Goal: Task Accomplishment & Management: Manage account settings

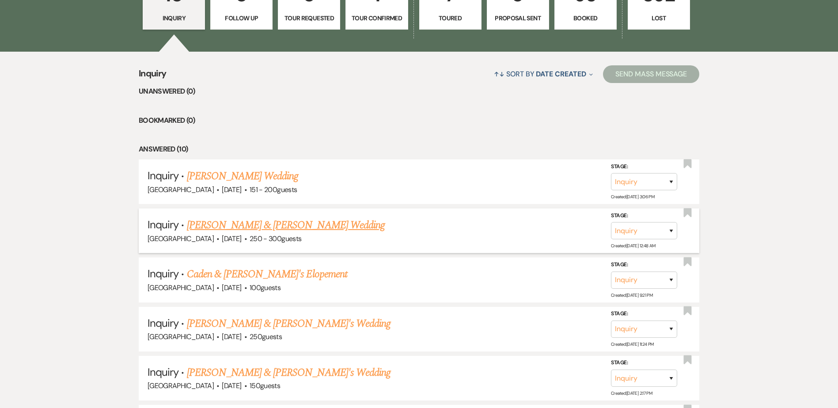
scroll to position [308, 0]
click at [273, 224] on link "[PERSON_NAME] & [PERSON_NAME] Wedding" at bounding box center [286, 225] width 198 height 16
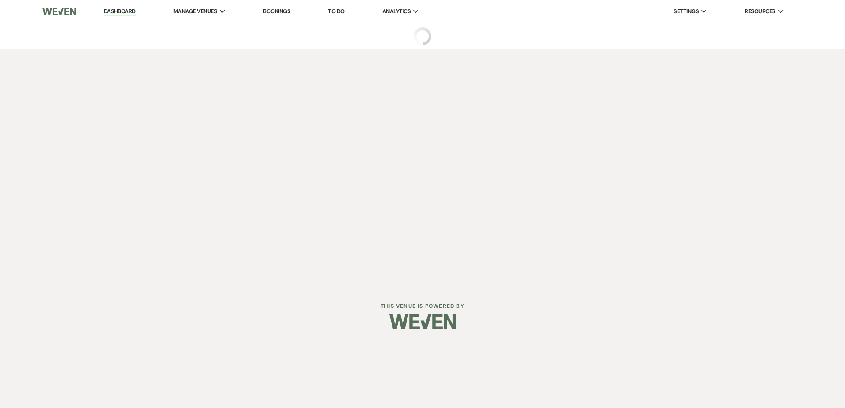
select select "5"
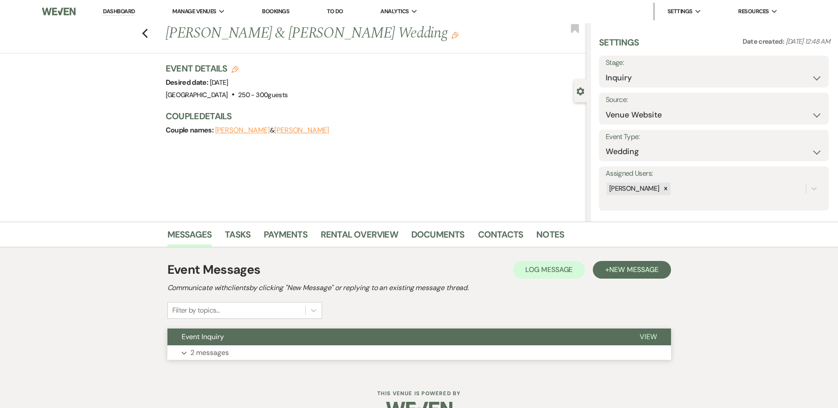
click at [288, 339] on button "Event Inquiry" at bounding box center [396, 337] width 458 height 17
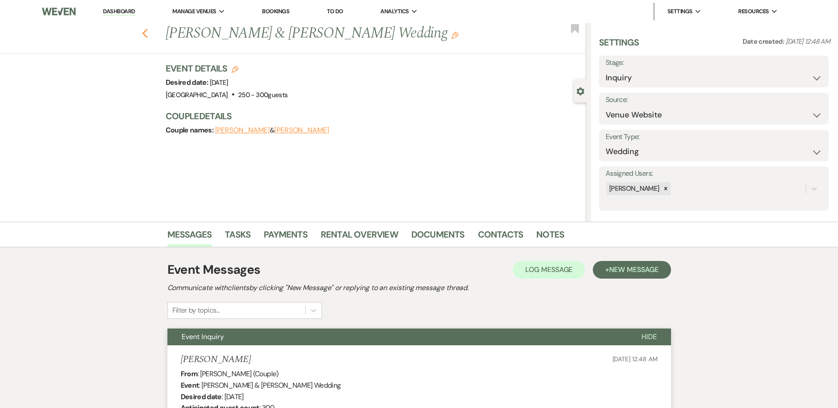
click at [147, 30] on icon "Previous" at bounding box center [145, 33] width 7 height 11
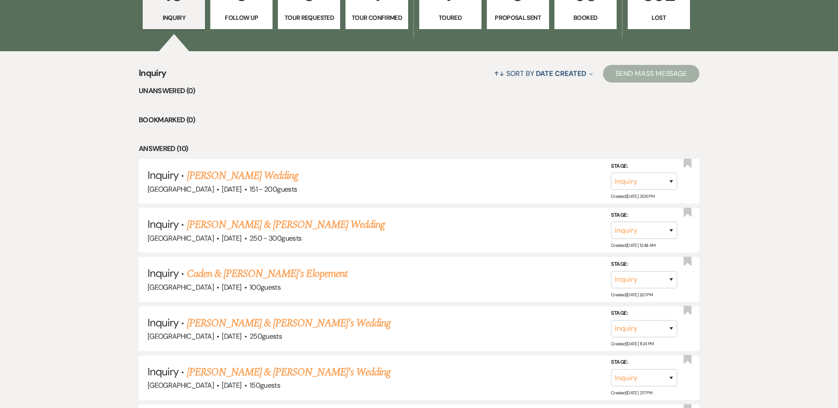
scroll to position [308, 0]
click at [230, 171] on link "[PERSON_NAME] Wedding" at bounding box center [243, 176] width 112 height 16
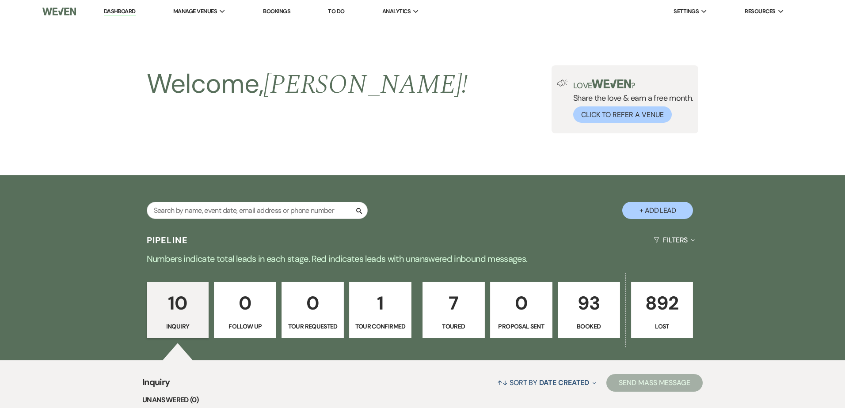
select select "2"
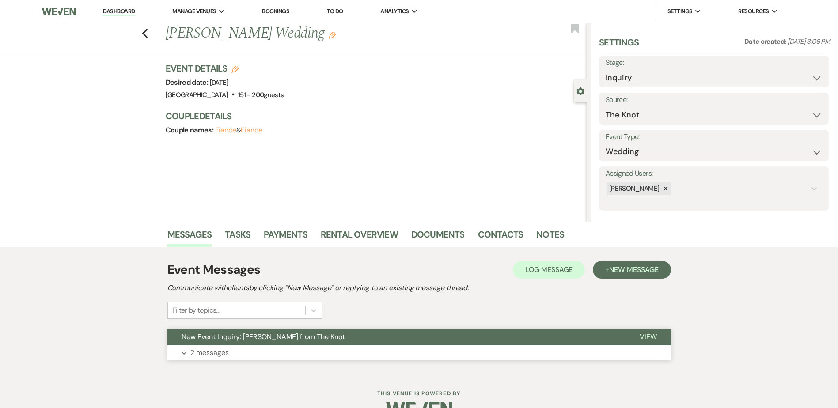
click at [245, 344] on button "New Event Inquiry: [PERSON_NAME] from The Knot" at bounding box center [396, 337] width 458 height 17
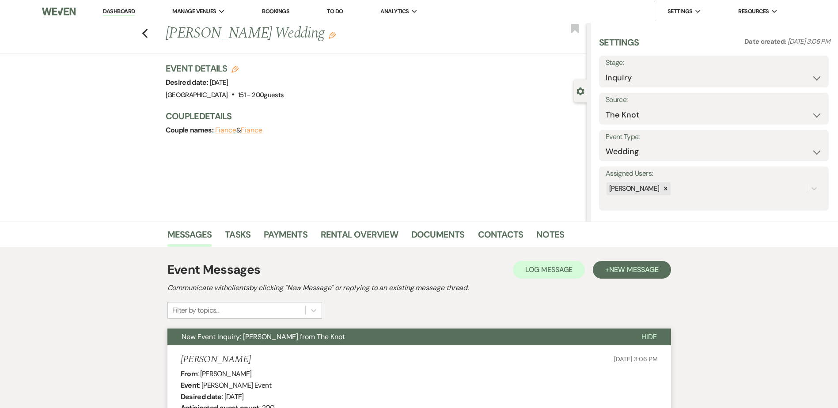
click at [127, 14] on link "Dashboard" at bounding box center [119, 12] width 32 height 8
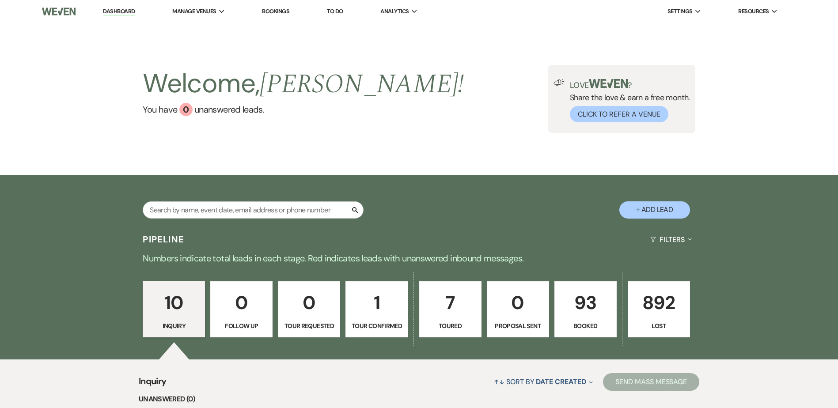
click at [473, 312] on p "7" at bounding box center [450, 303] width 51 height 30
select select "5"
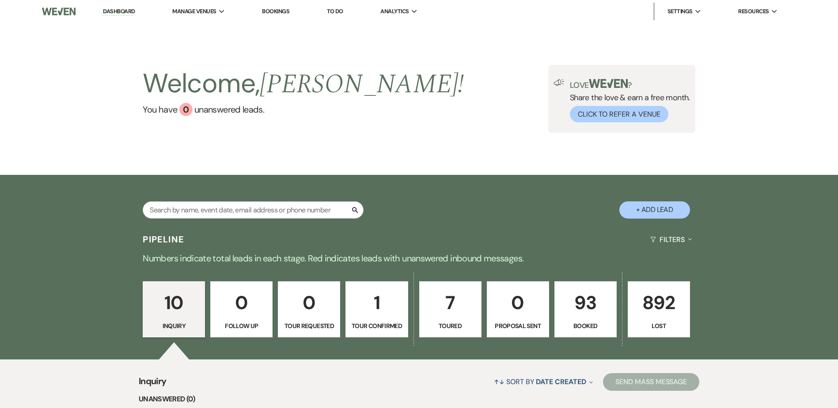
select select "5"
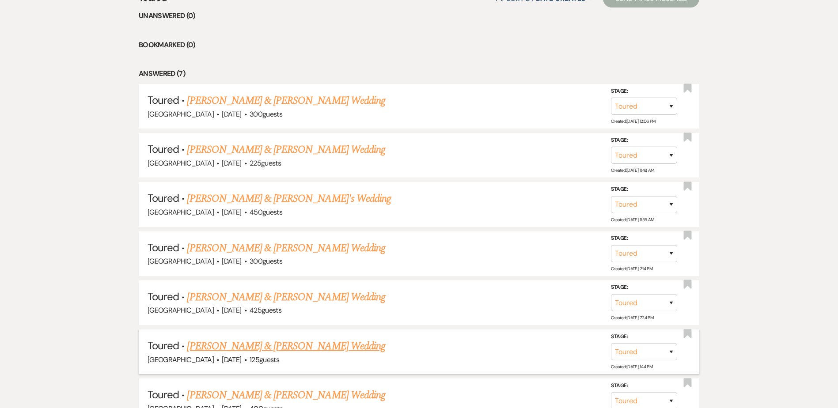
scroll to position [383, 0]
click at [248, 101] on link "[PERSON_NAME] & [PERSON_NAME] Wedding" at bounding box center [286, 101] width 198 height 16
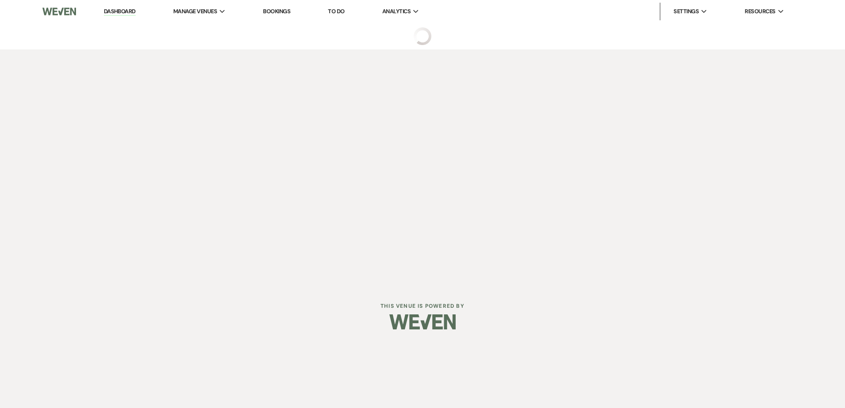
select select "5"
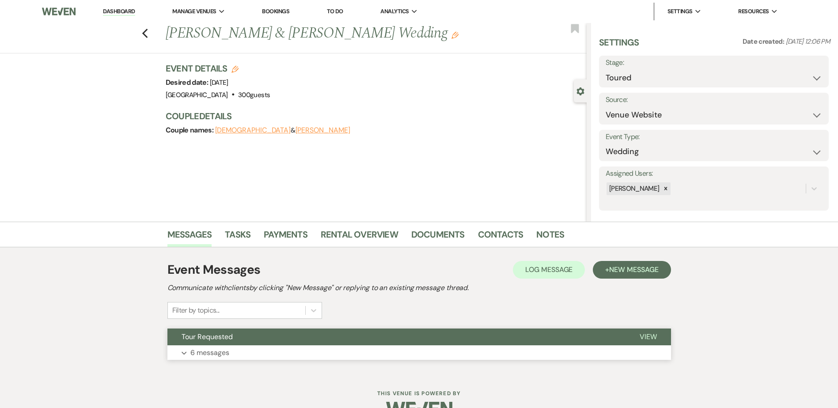
click at [260, 336] on button "Tour Requested" at bounding box center [396, 337] width 458 height 17
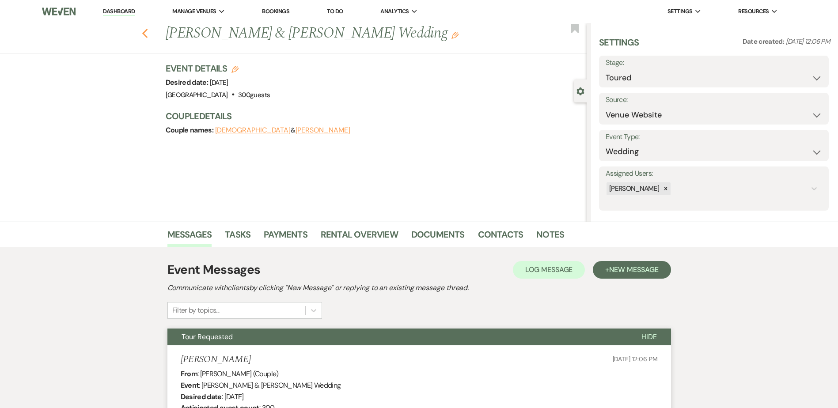
click at [148, 32] on icon "Previous" at bounding box center [145, 33] width 7 height 11
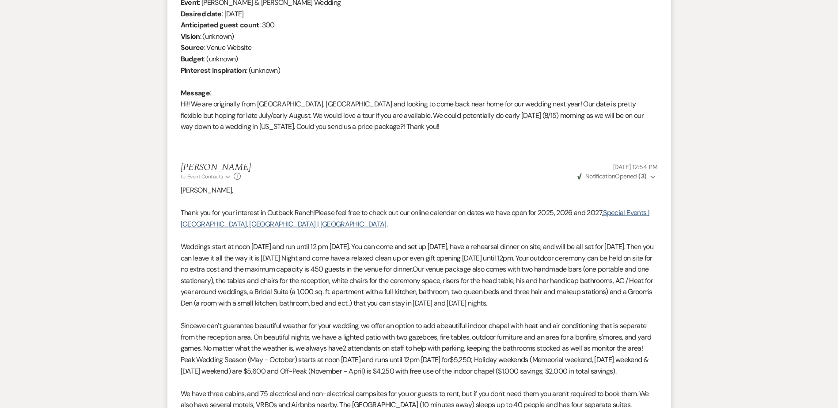
select select "5"
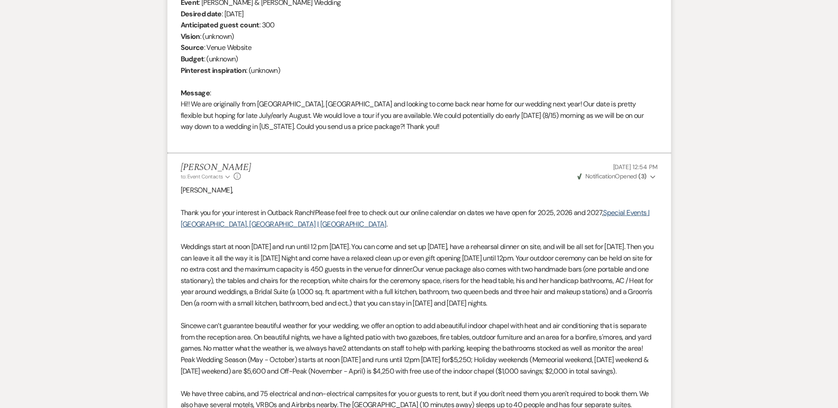
select select "5"
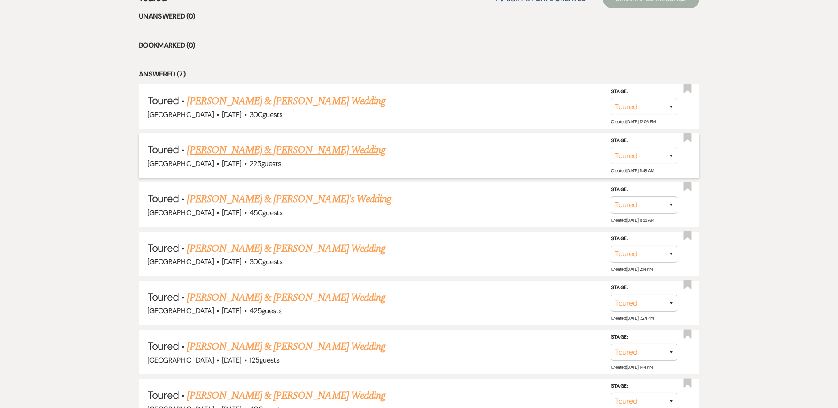
click at [224, 152] on link "[PERSON_NAME] & [PERSON_NAME] Wedding" at bounding box center [286, 150] width 198 height 16
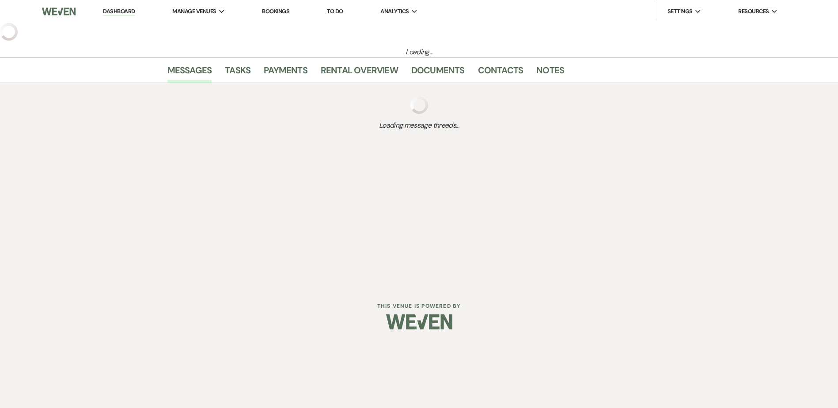
select select "5"
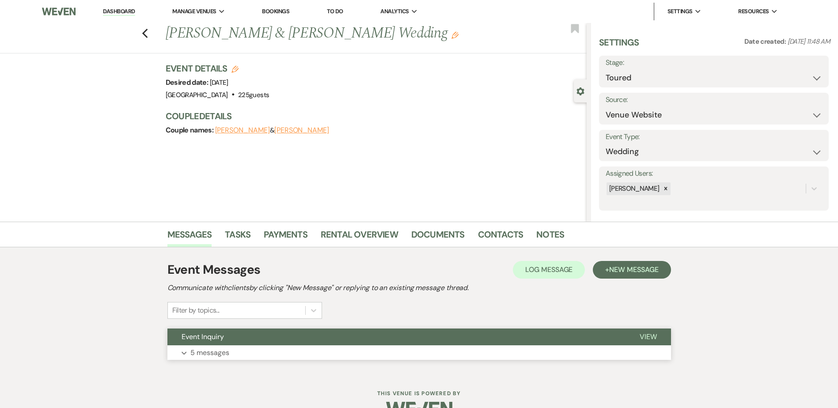
click at [251, 332] on button "Event Inquiry" at bounding box center [396, 337] width 458 height 17
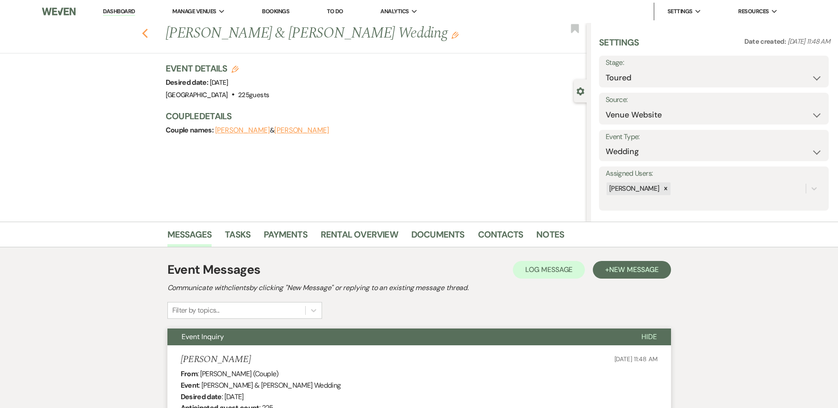
click at [146, 34] on use "button" at bounding box center [145, 34] width 6 height 10
select select "5"
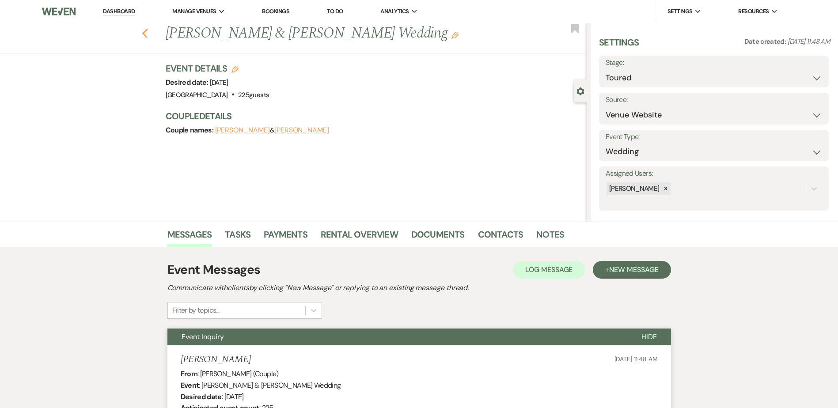
select select "5"
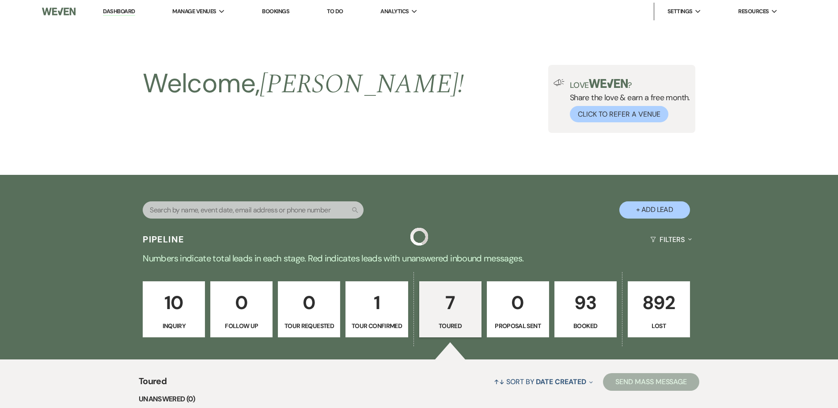
scroll to position [383, 0]
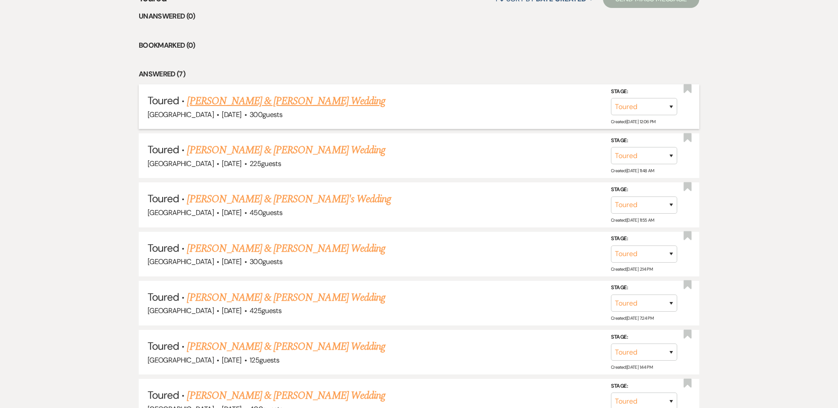
click at [236, 102] on link "[PERSON_NAME] & [PERSON_NAME] Wedding" at bounding box center [286, 101] width 198 height 16
select select "5"
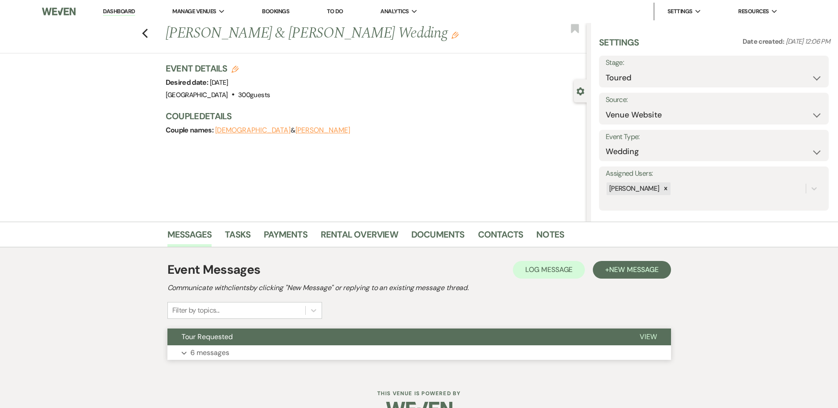
click at [241, 333] on button "Tour Requested" at bounding box center [396, 337] width 458 height 17
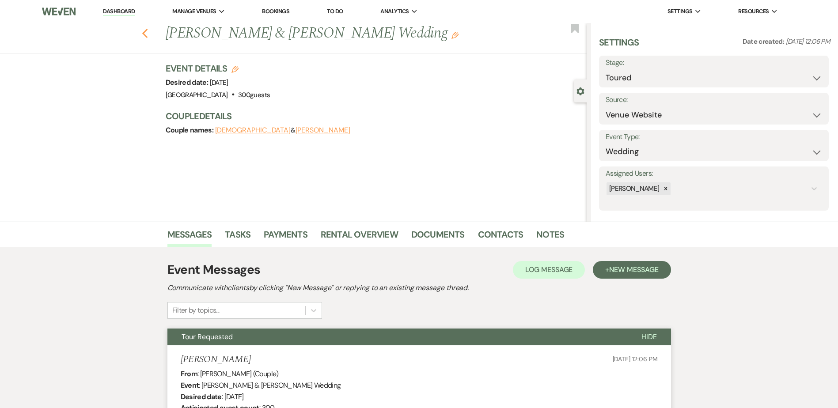
click at [145, 29] on icon "Previous" at bounding box center [145, 33] width 7 height 11
select select "5"
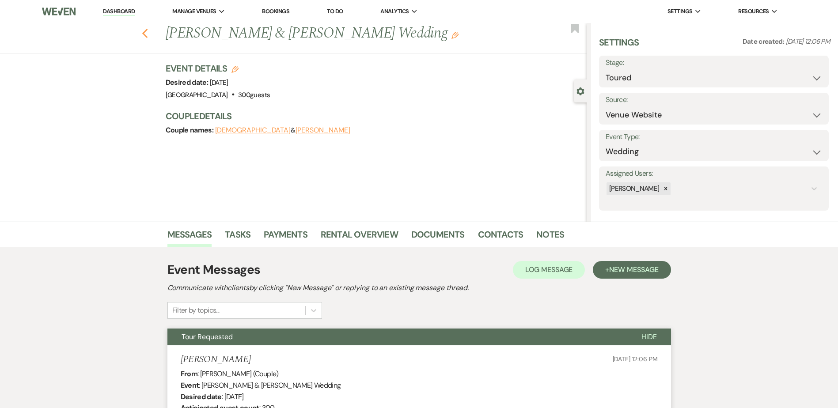
select select "5"
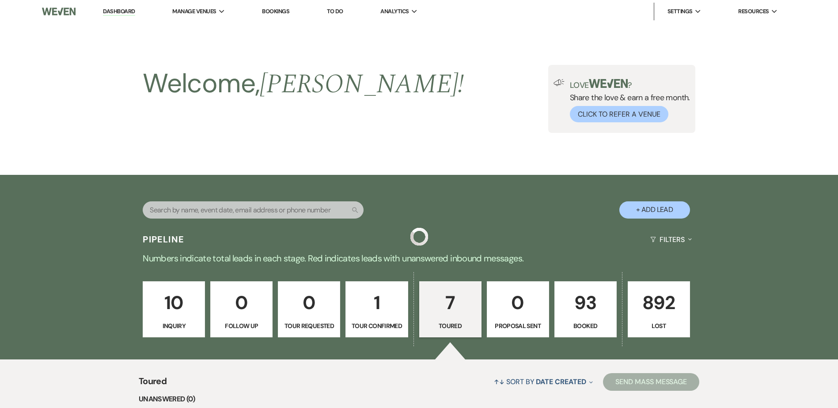
scroll to position [383, 0]
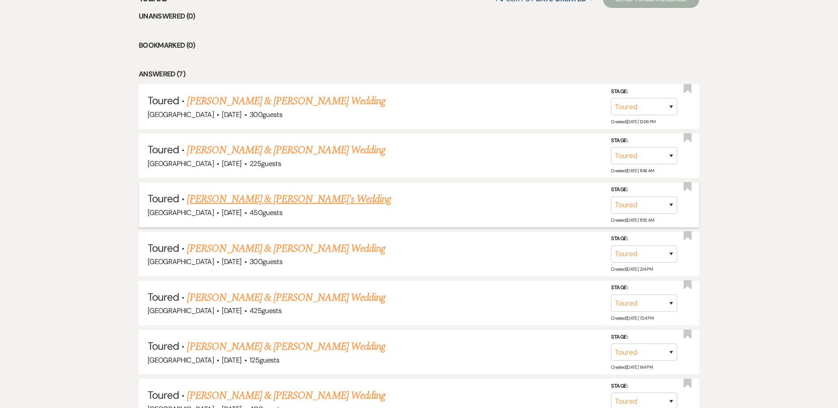
click at [271, 202] on link "[PERSON_NAME] & [PERSON_NAME]'s Wedding" at bounding box center [289, 199] width 204 height 16
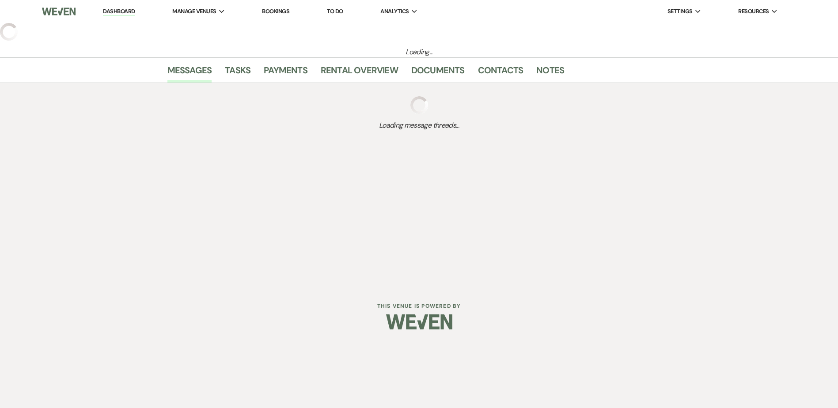
select select "5"
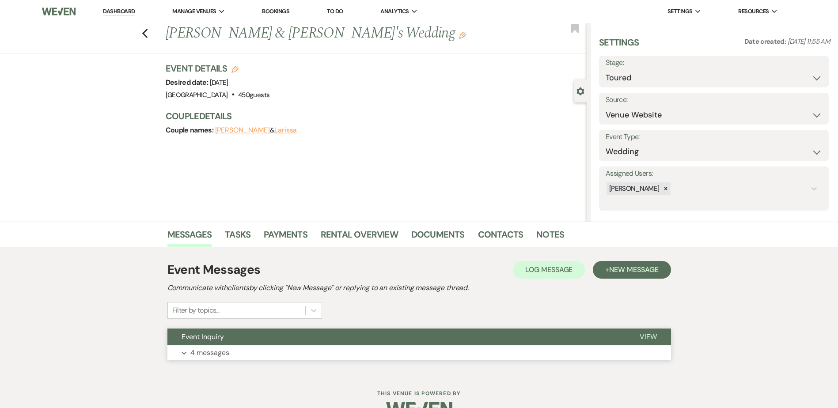
click at [249, 338] on button "Event Inquiry" at bounding box center [396, 337] width 458 height 17
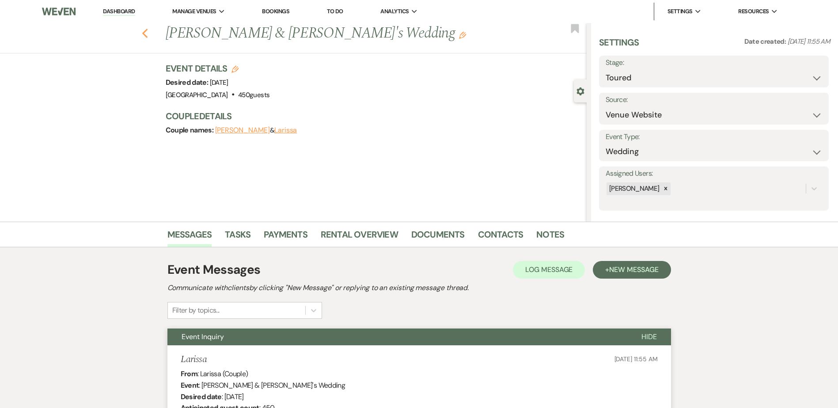
click at [148, 32] on icon "Previous" at bounding box center [145, 33] width 7 height 11
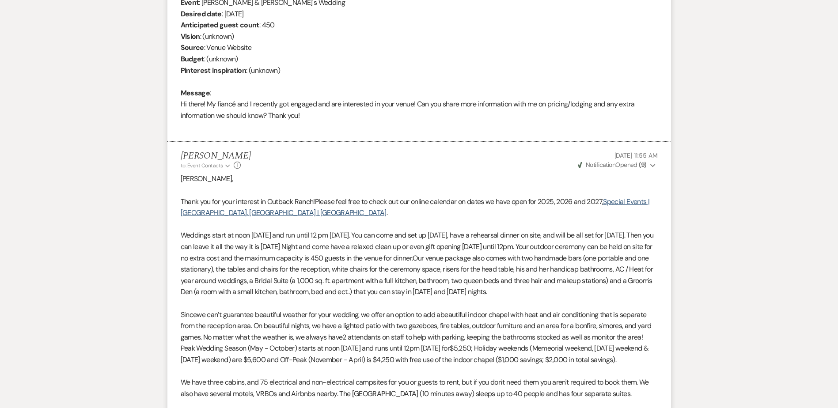
select select "5"
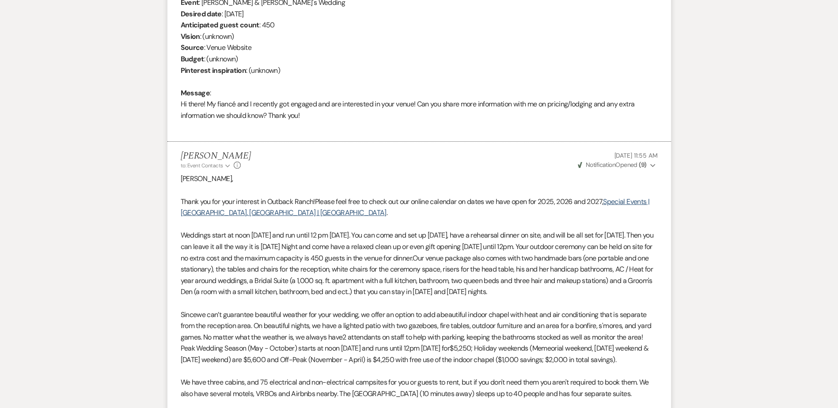
select select "5"
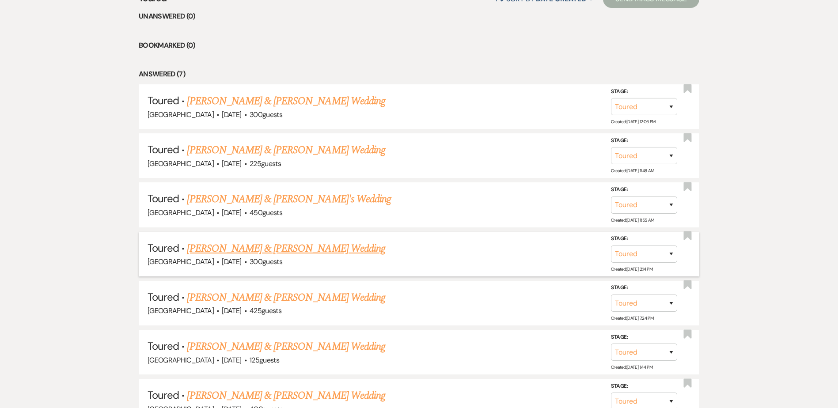
click at [266, 251] on link "[PERSON_NAME] & [PERSON_NAME] Wedding" at bounding box center [286, 249] width 198 height 16
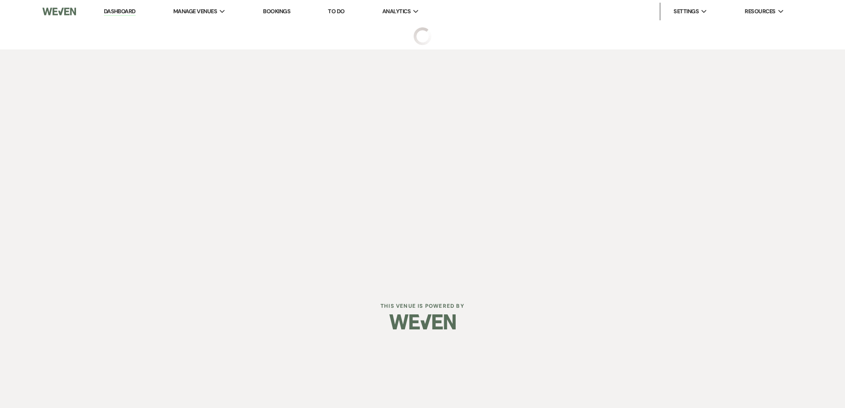
select select "5"
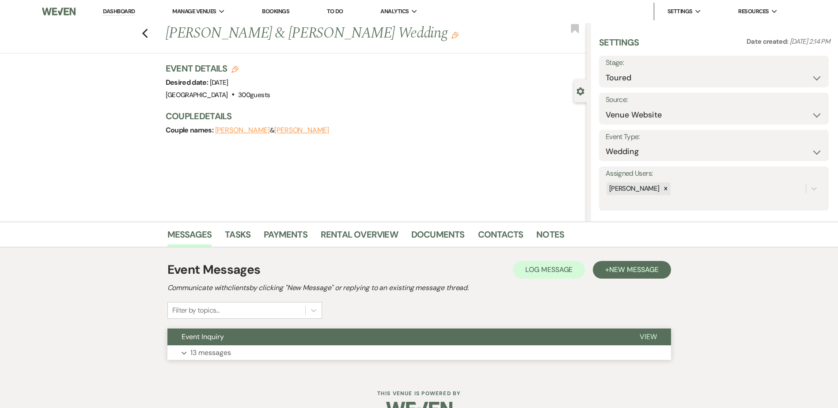
click at [274, 334] on button "Event Inquiry" at bounding box center [396, 337] width 458 height 17
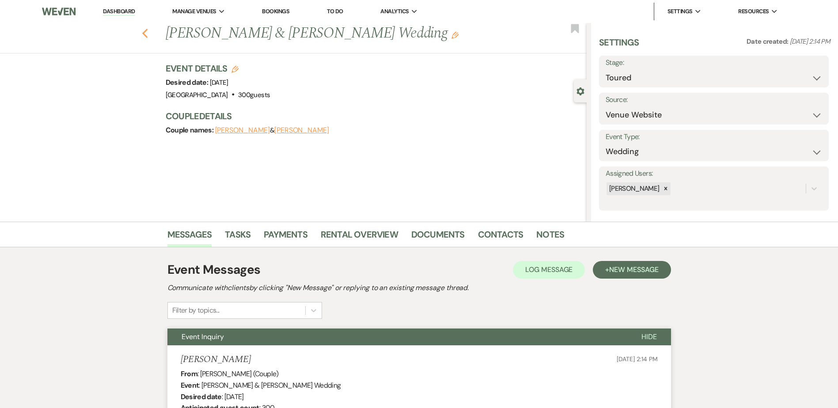
click at [147, 34] on use "button" at bounding box center [145, 34] width 6 height 10
select select "5"
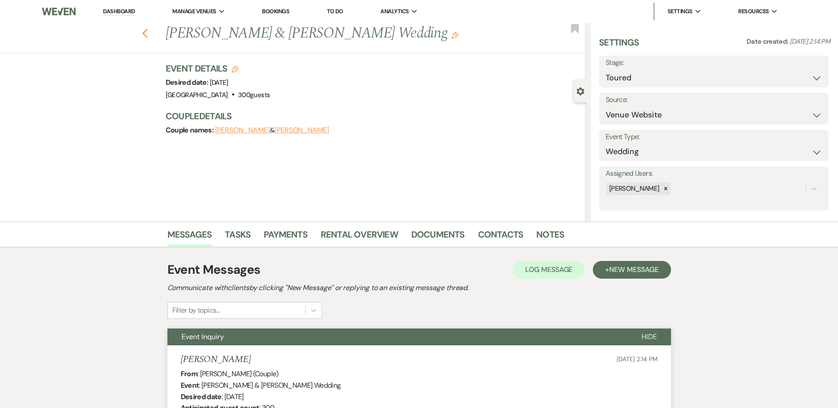
select select "5"
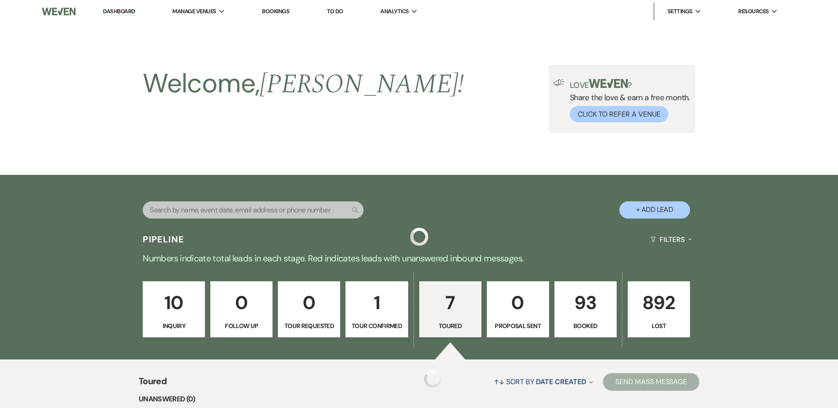
scroll to position [383, 0]
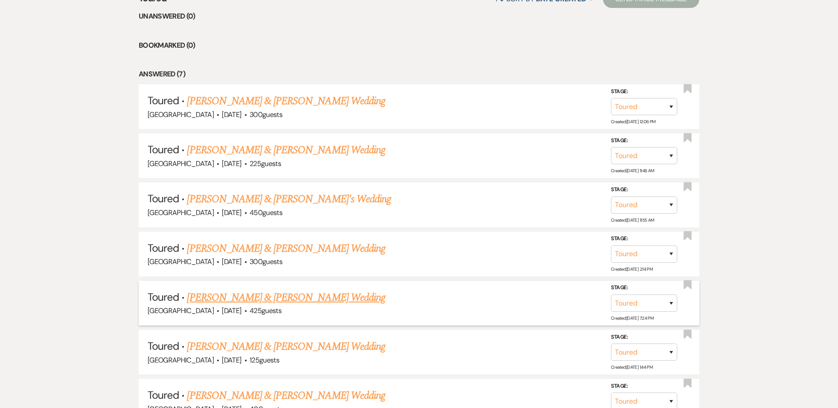
click at [261, 295] on link "[PERSON_NAME] & [PERSON_NAME] Wedding" at bounding box center [286, 298] width 198 height 16
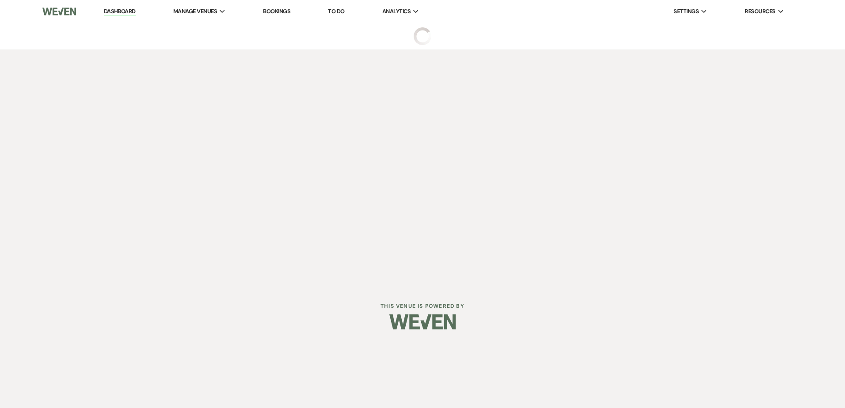
select select "5"
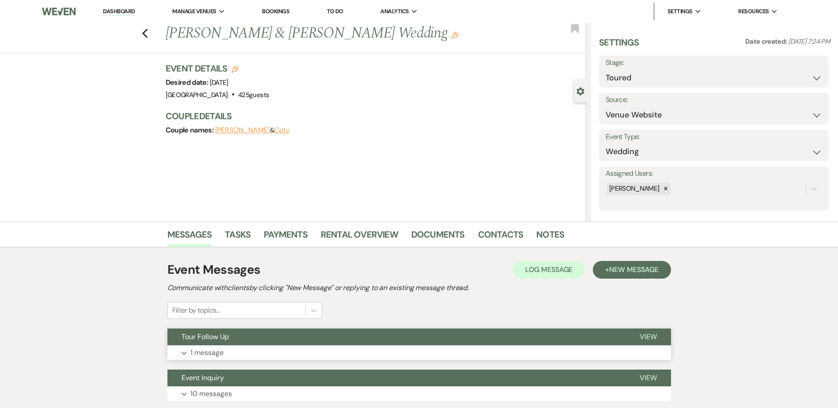
click at [275, 336] on button "Tour Follow Up" at bounding box center [396, 337] width 458 height 17
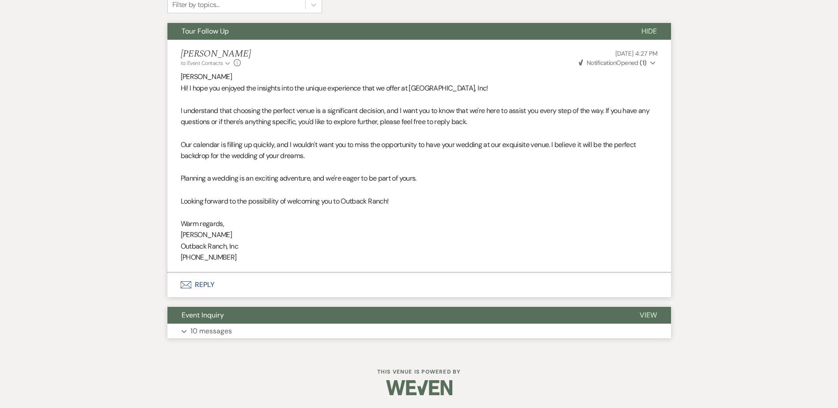
scroll to position [306, 0]
click at [258, 315] on button "Event Inquiry" at bounding box center [396, 315] width 458 height 17
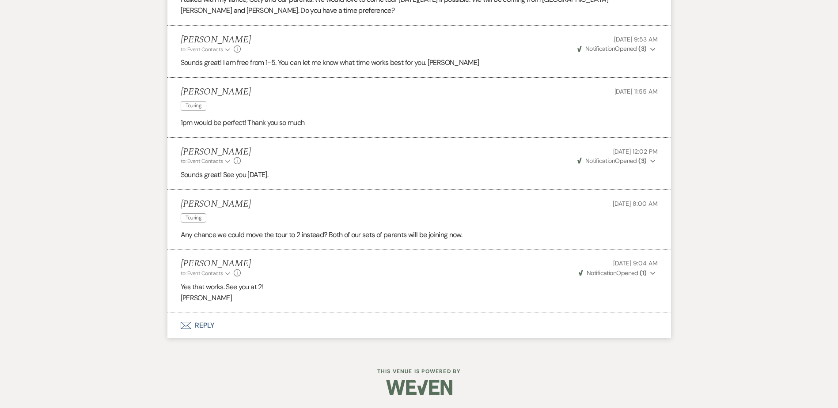
scroll to position [1596, 0]
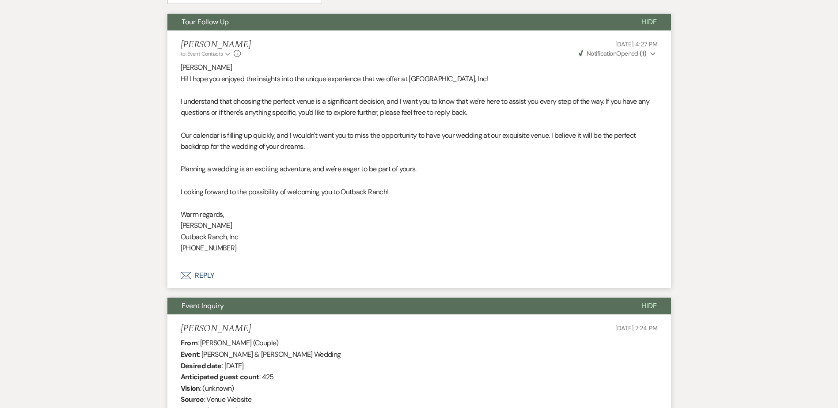
click at [261, 306] on button "Event Inquiry" at bounding box center [397, 306] width 460 height 17
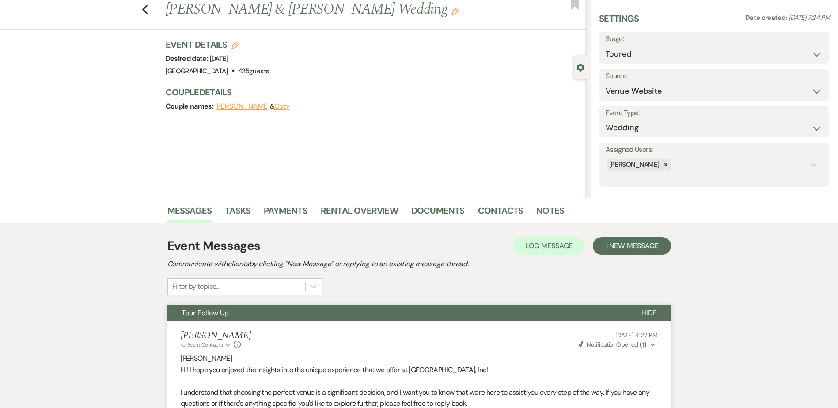
scroll to position [0, 0]
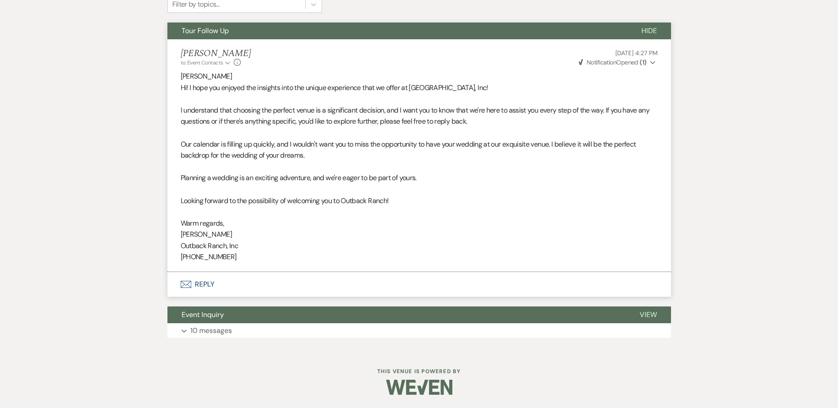
click at [222, 283] on button "Envelope Reply" at bounding box center [419, 284] width 504 height 25
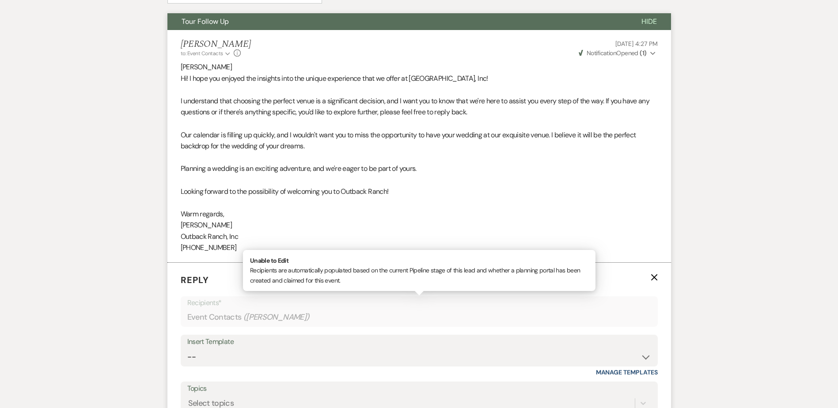
scroll to position [316, 0]
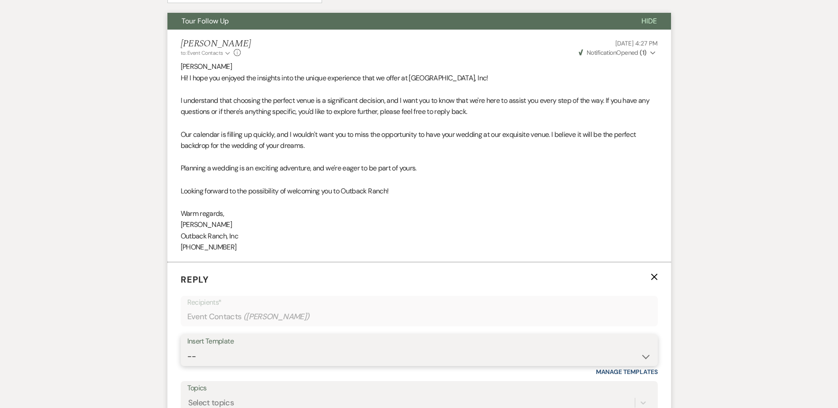
click at [211, 365] on select "-- Weven Planning Portal Introduction (Booked Events) Initial Inquiry Response …" at bounding box center [419, 356] width 464 height 17
select select "5936"
click at [187, 348] on select "-- Weven Planning Portal Introduction (Booked Events) Initial Inquiry Response …" at bounding box center [419, 356] width 464 height 17
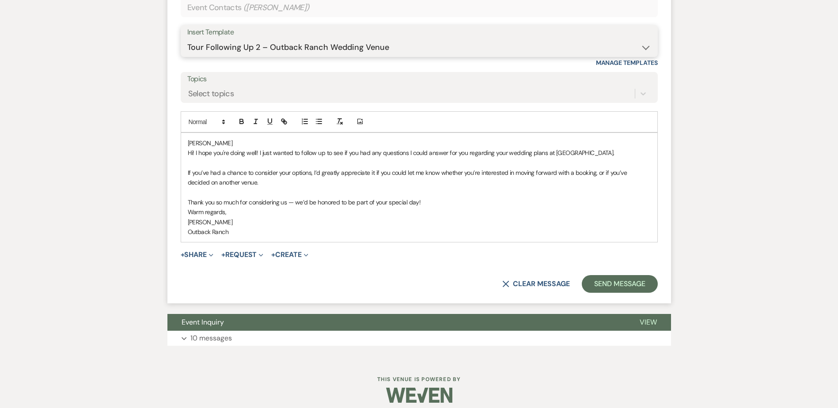
scroll to position [633, 0]
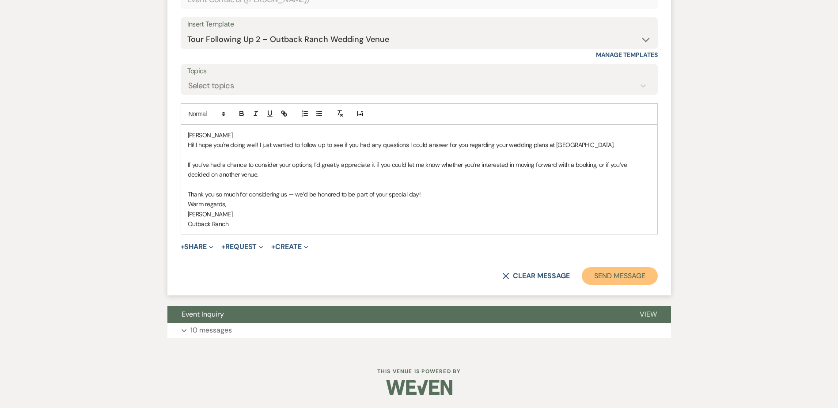
click at [607, 273] on button "Send Message" at bounding box center [620, 276] width 76 height 18
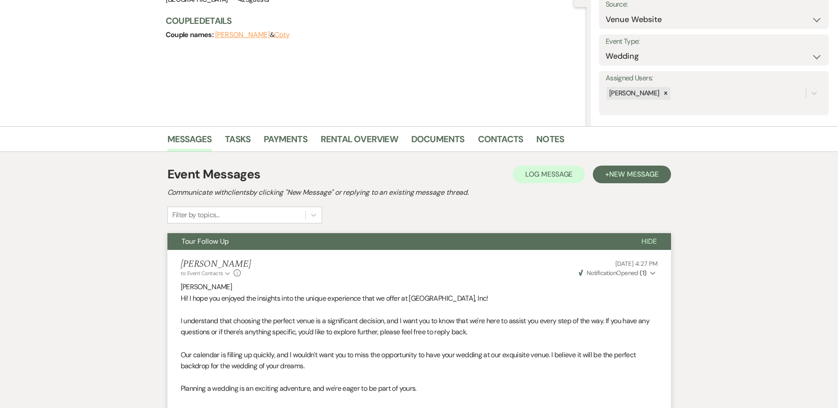
scroll to position [0, 0]
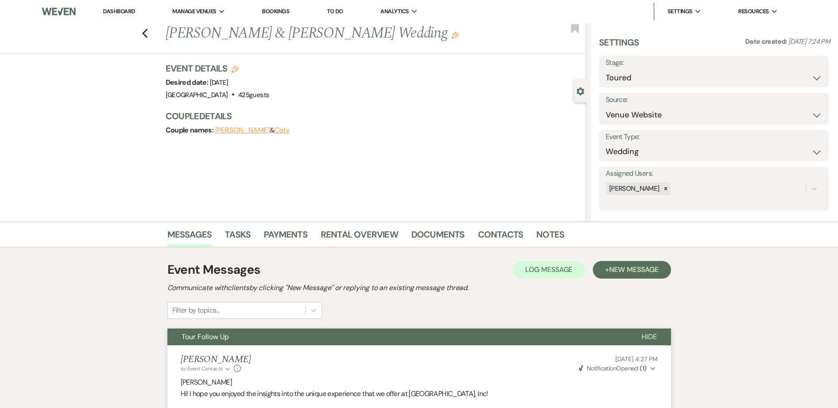
click at [241, 342] on button "Tour Follow Up" at bounding box center [397, 337] width 460 height 17
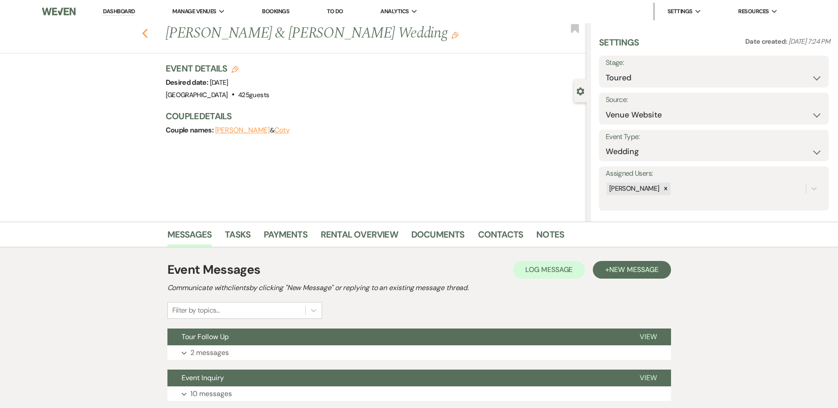
click at [148, 34] on icon "Previous" at bounding box center [145, 33] width 7 height 11
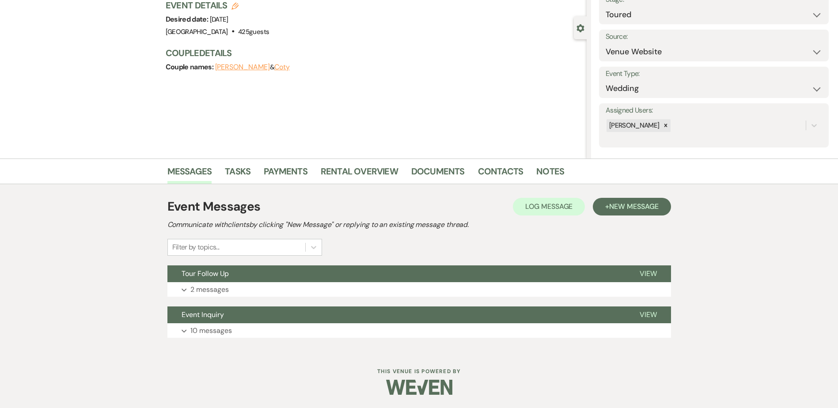
select select "5"
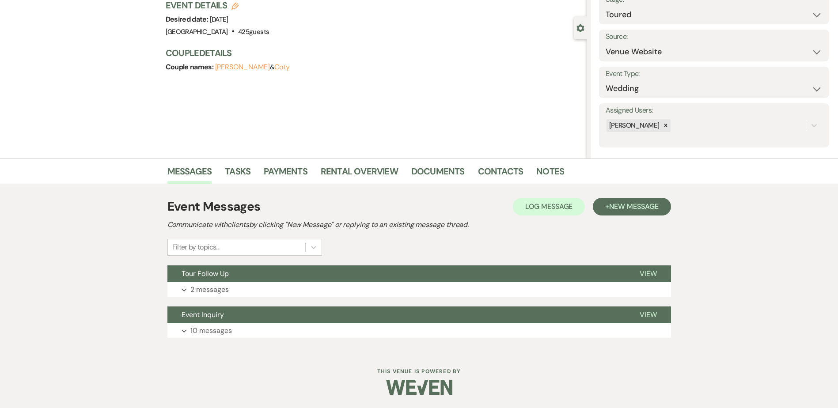
select select "5"
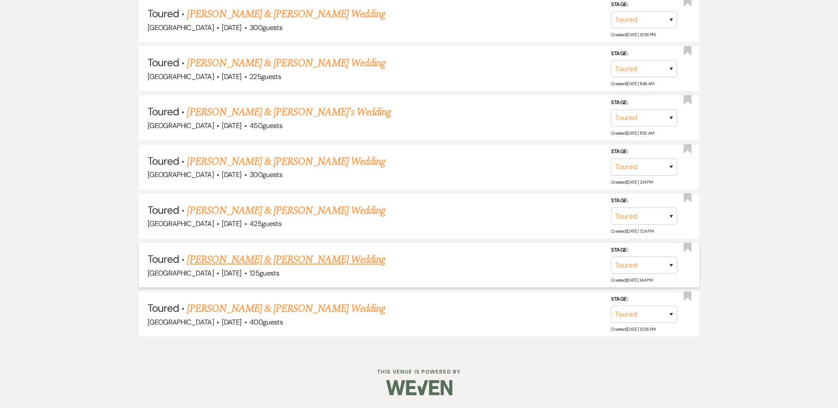
scroll to position [471, 0]
click at [304, 256] on link "[PERSON_NAME] & [PERSON_NAME] Wedding" at bounding box center [286, 259] width 198 height 16
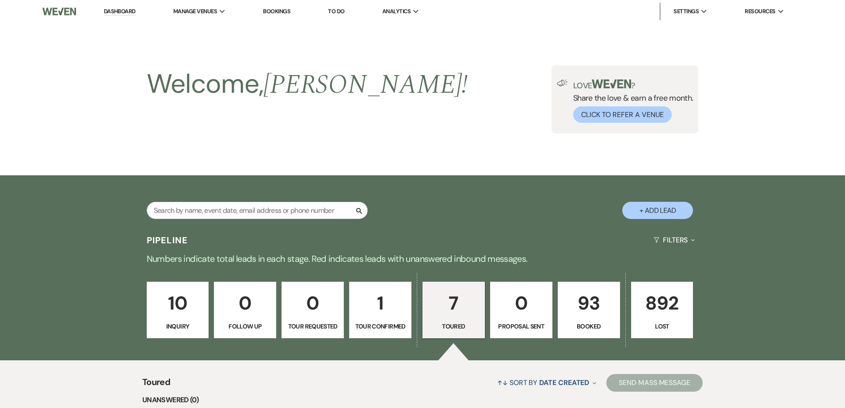
select select "5"
select select "17"
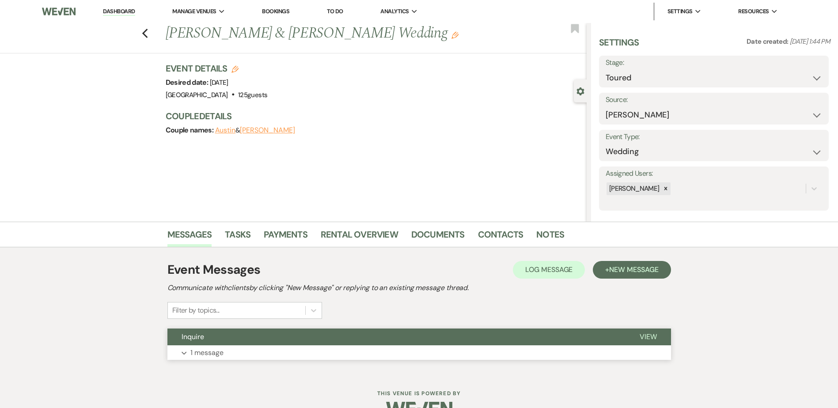
click at [279, 339] on button "Inquire" at bounding box center [396, 337] width 458 height 17
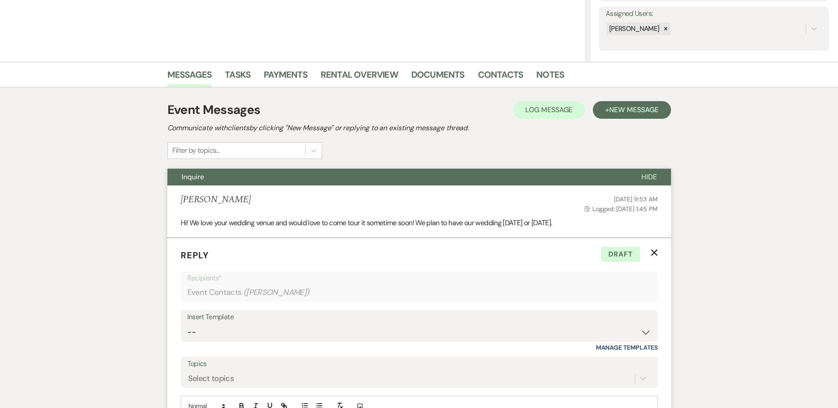
scroll to position [160, 0]
click at [501, 74] on link "Contacts" at bounding box center [501, 77] width 46 height 19
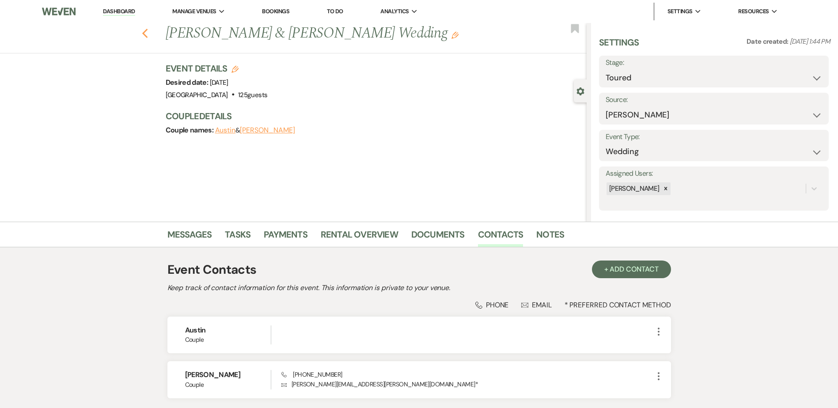
click at [148, 32] on icon "Previous" at bounding box center [145, 33] width 7 height 11
select select "5"
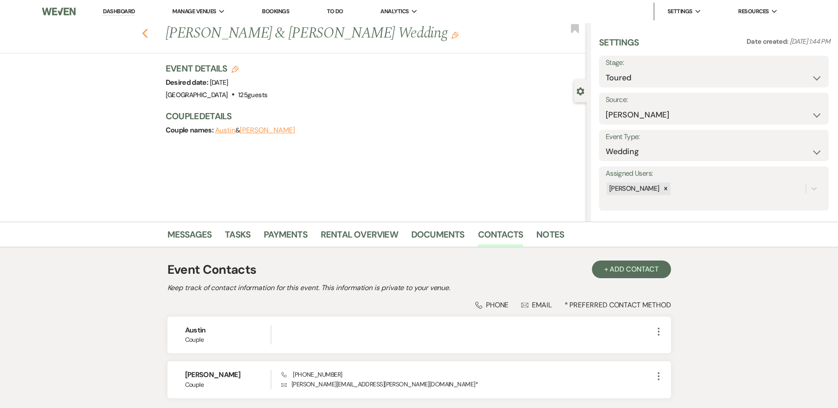
select select "5"
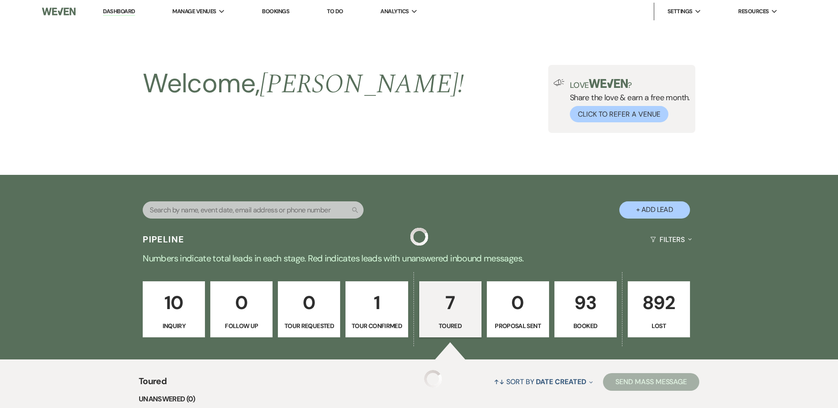
scroll to position [471, 0]
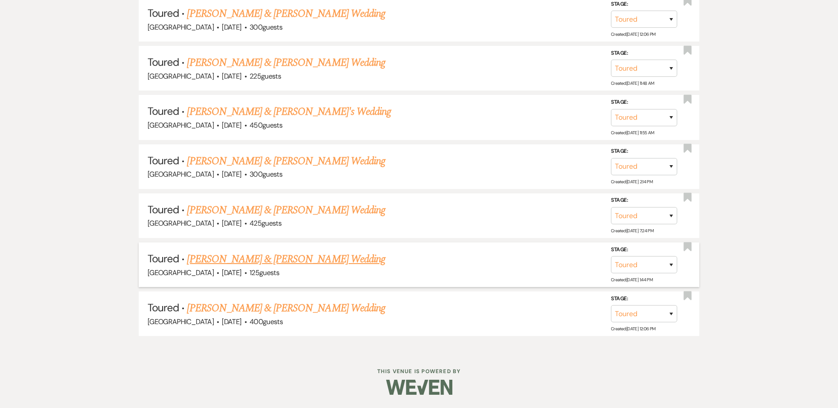
click at [289, 253] on link "[PERSON_NAME] & [PERSON_NAME] Wedding" at bounding box center [286, 259] width 198 height 16
select select "5"
select select "17"
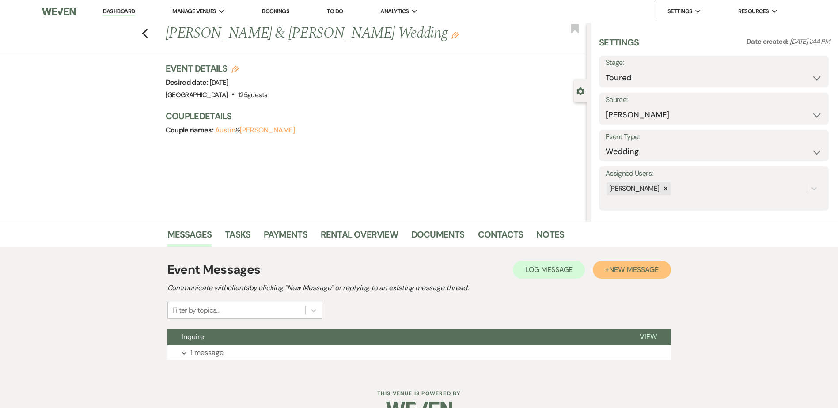
click at [649, 268] on span "New Message" at bounding box center [633, 269] width 49 height 9
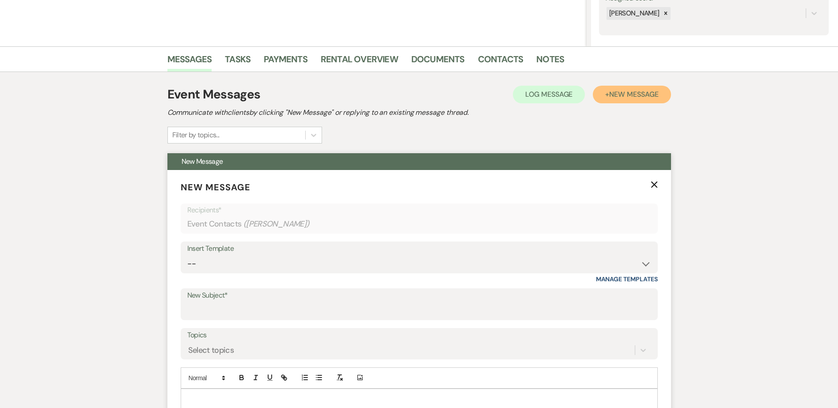
scroll to position [176, 0]
click at [266, 303] on input "New Subject*" at bounding box center [419, 310] width 464 height 17
click at [228, 265] on select "-- Weven Planning Portal Introduction (Booked Events) Initial Inquiry Response …" at bounding box center [419, 263] width 464 height 17
select select "3782"
click at [187, 255] on select "-- Weven Planning Portal Introduction (Booked Events) Initial Inquiry Response …" at bounding box center [419, 263] width 464 height 17
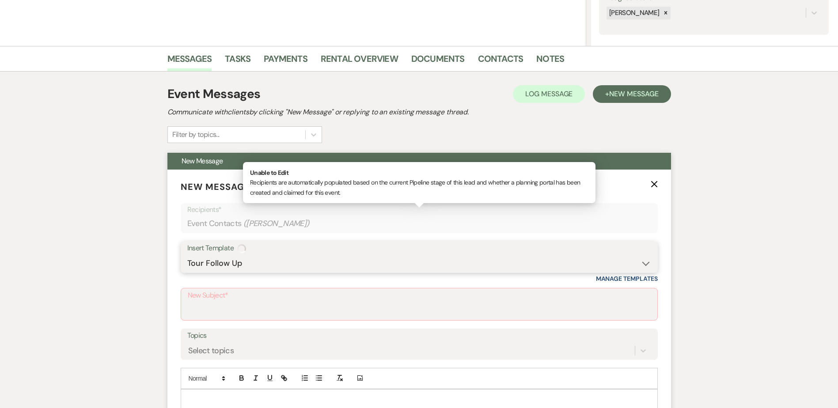
type input "Tour Follow Up"
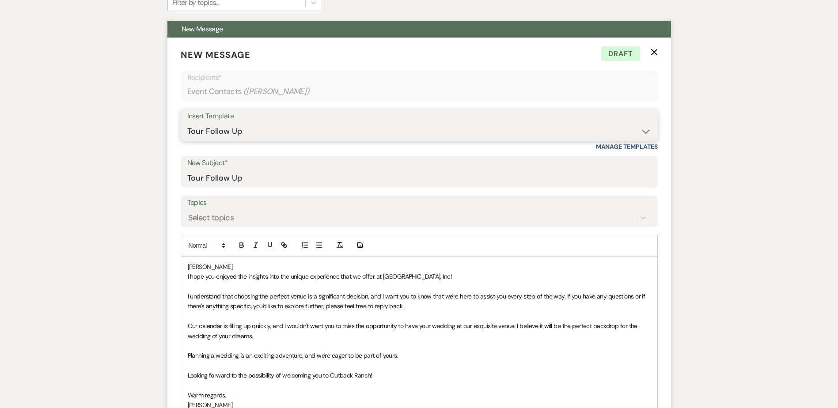
scroll to position [308, 0]
click at [187, 278] on div "[PERSON_NAME] I hope you enjoyed the insights into the unique experience that w…" at bounding box center [419, 345] width 476 height 179
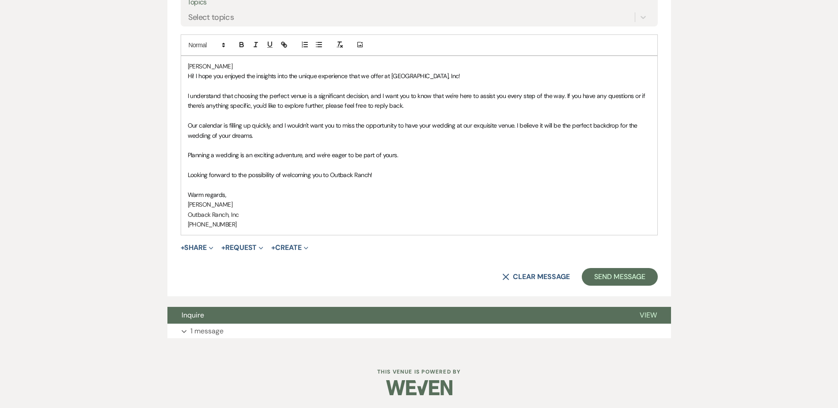
scroll to position [509, 0]
click at [610, 280] on button "Send Message" at bounding box center [620, 277] width 76 height 18
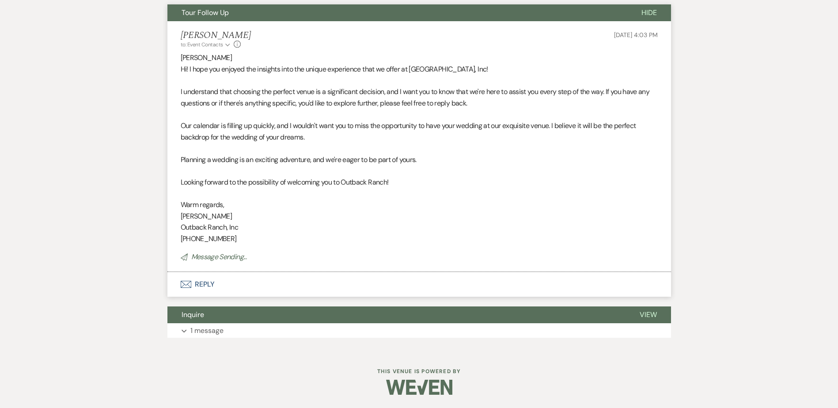
scroll to position [181, 0]
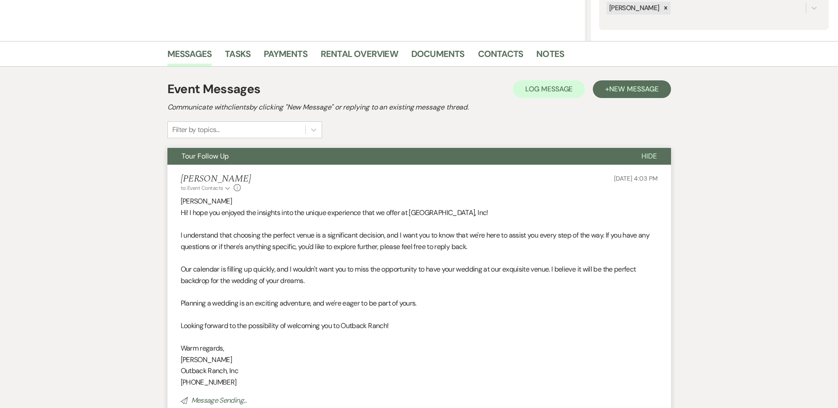
click at [265, 159] on button "Tour Follow Up" at bounding box center [397, 156] width 460 height 17
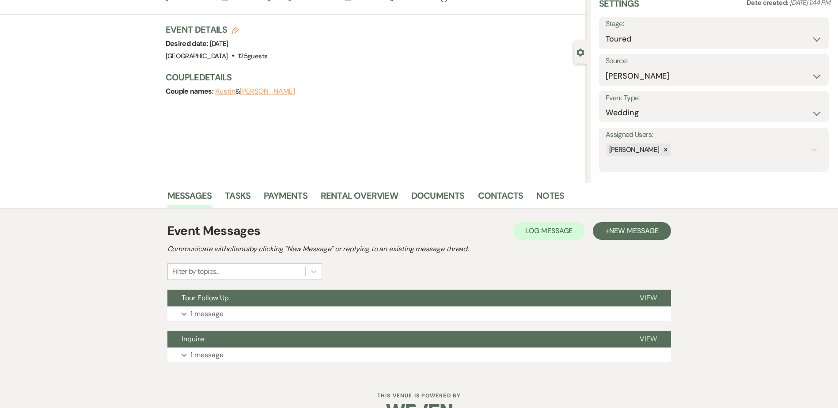
scroll to position [0, 0]
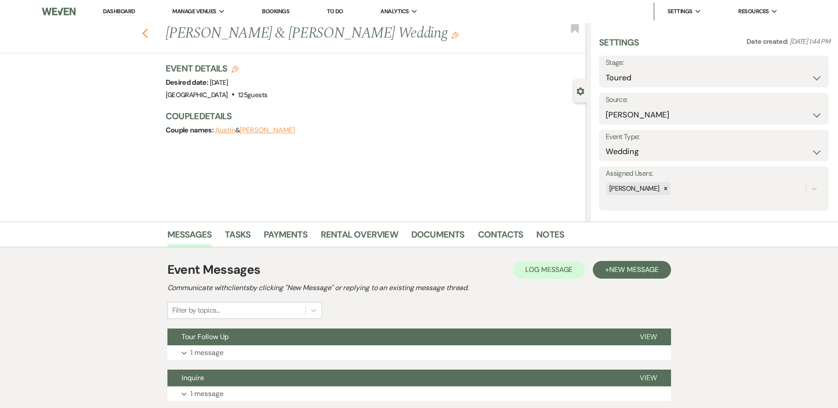
click at [147, 31] on icon "Previous" at bounding box center [145, 33] width 7 height 11
select select "5"
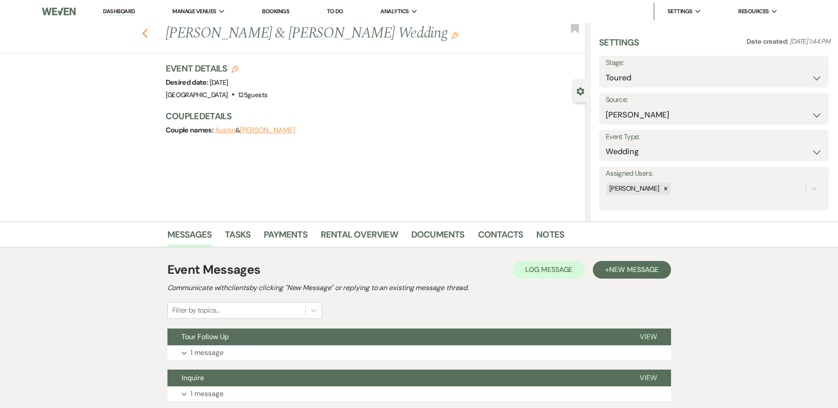
select select "5"
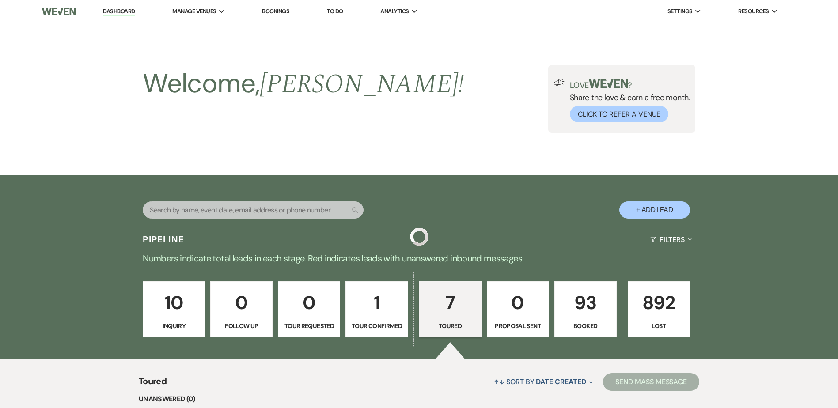
scroll to position [471, 0]
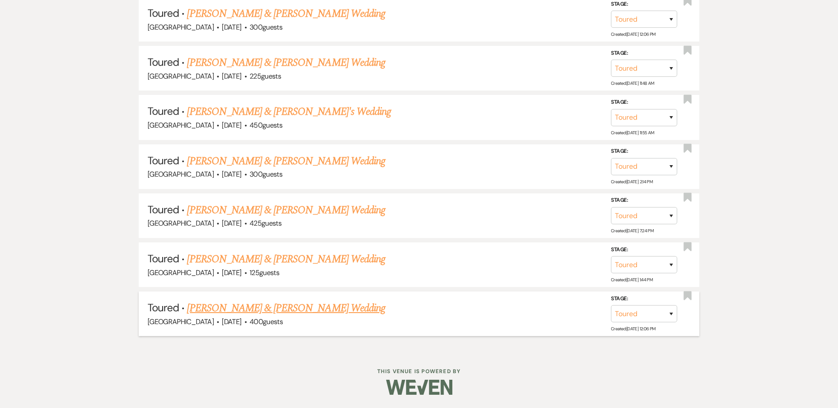
click at [267, 306] on link "[PERSON_NAME] & [PERSON_NAME] Wedding" at bounding box center [286, 308] width 198 height 16
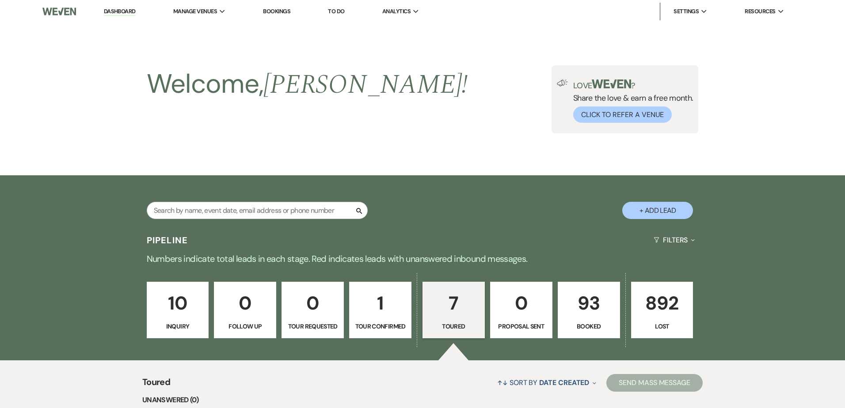
select select "5"
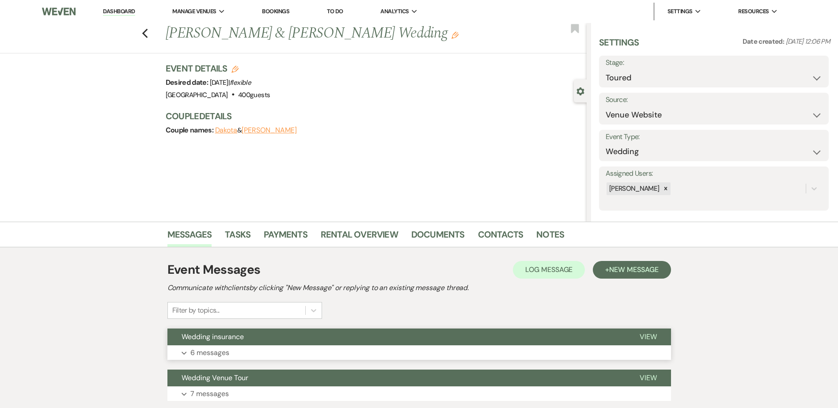
click at [282, 338] on button "Wedding insurance" at bounding box center [396, 337] width 458 height 17
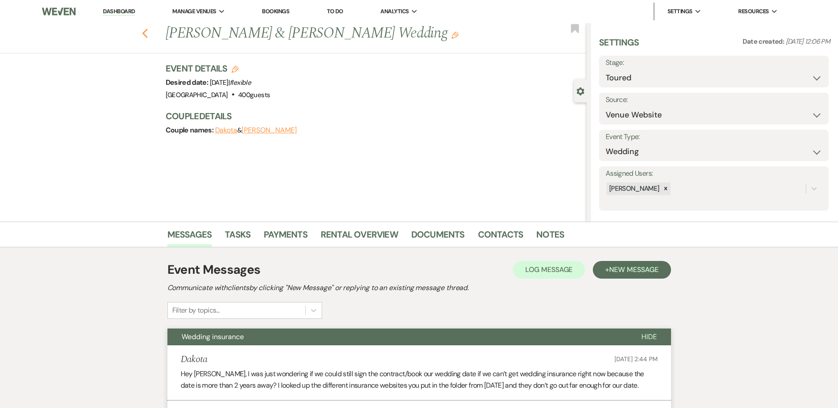
click at [146, 31] on icon "Previous" at bounding box center [145, 33] width 7 height 11
select select "5"
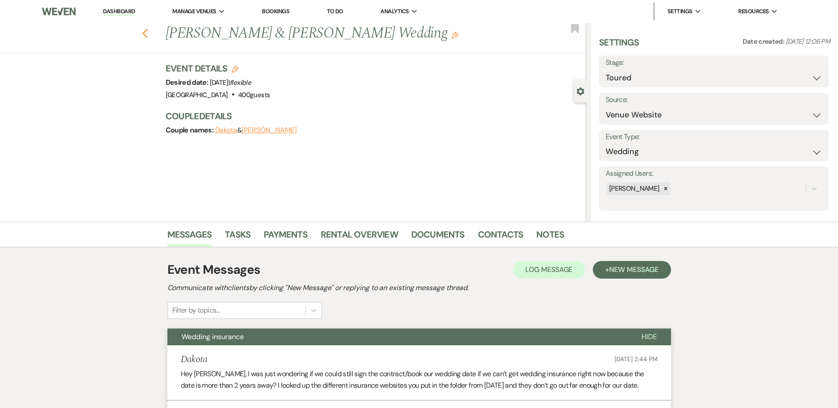
select select "5"
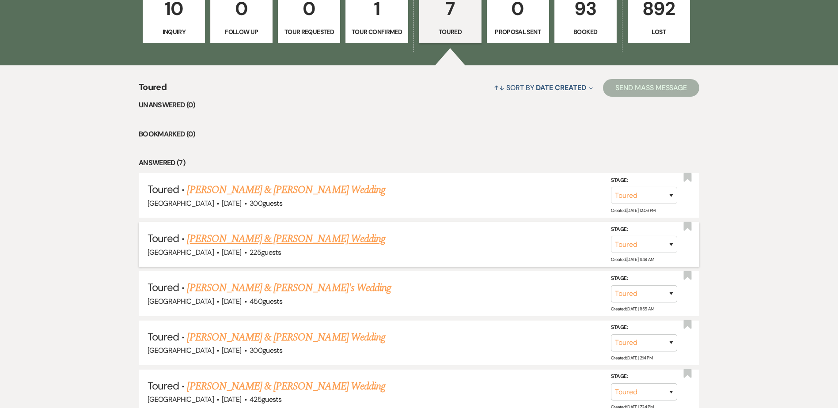
scroll to position [294, 0]
click at [257, 191] on link "[PERSON_NAME] & [PERSON_NAME] Wedding" at bounding box center [286, 190] width 198 height 16
select select "5"
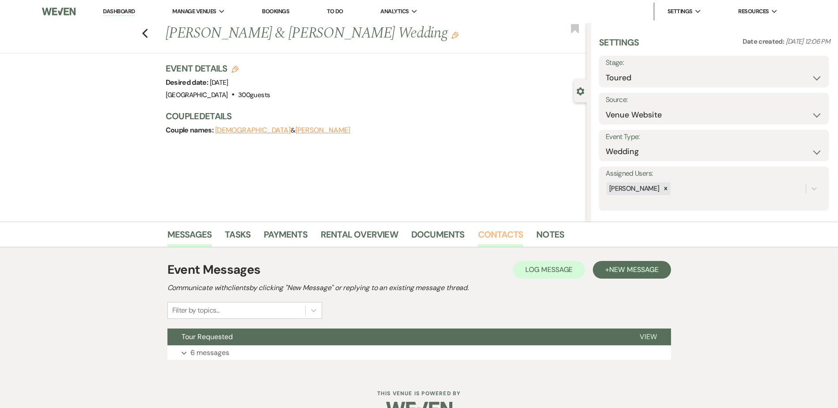
click at [506, 238] on link "Contacts" at bounding box center [501, 237] width 46 height 19
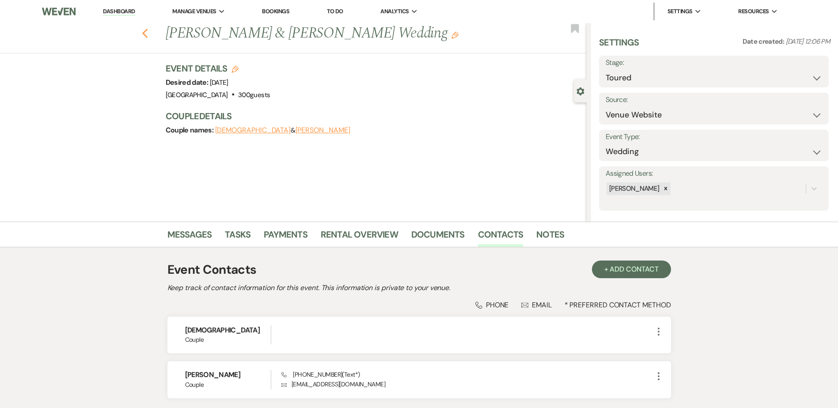
click at [148, 27] on button "Previous" at bounding box center [145, 33] width 7 height 12
select select "5"
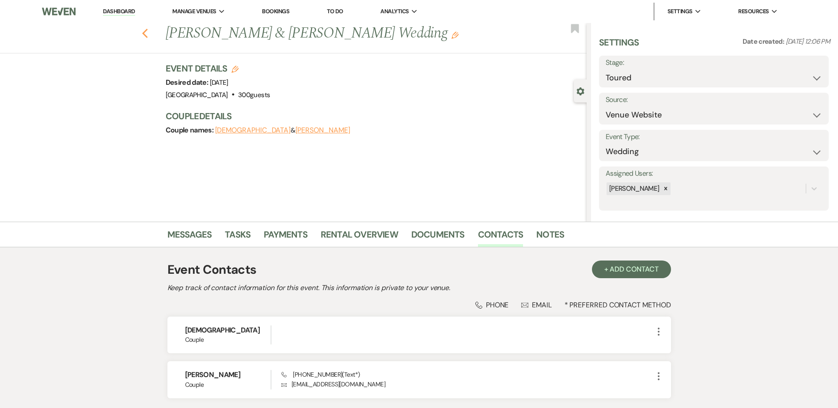
select select "5"
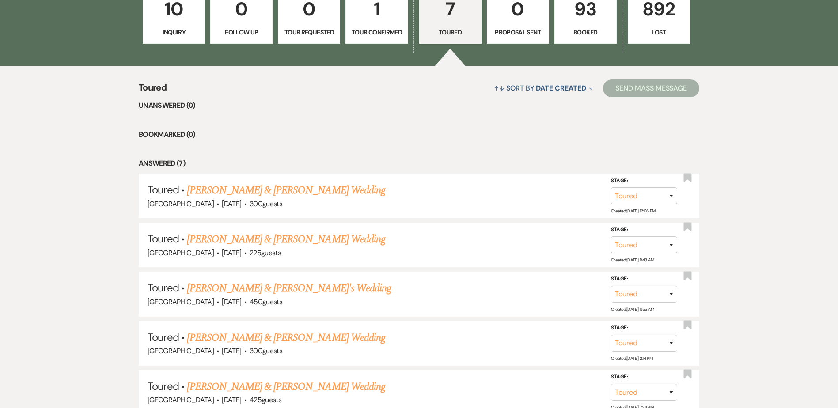
scroll to position [292, 0]
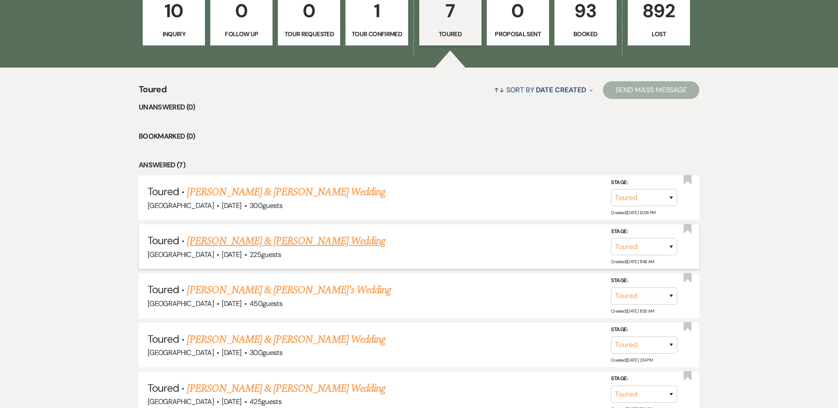
click at [241, 239] on link "[PERSON_NAME] & [PERSON_NAME] Wedding" at bounding box center [286, 241] width 198 height 16
select select "5"
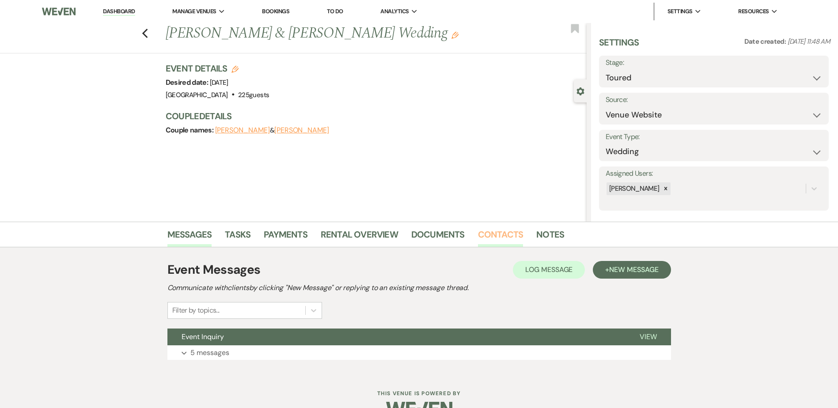
click at [485, 232] on link "Contacts" at bounding box center [501, 237] width 46 height 19
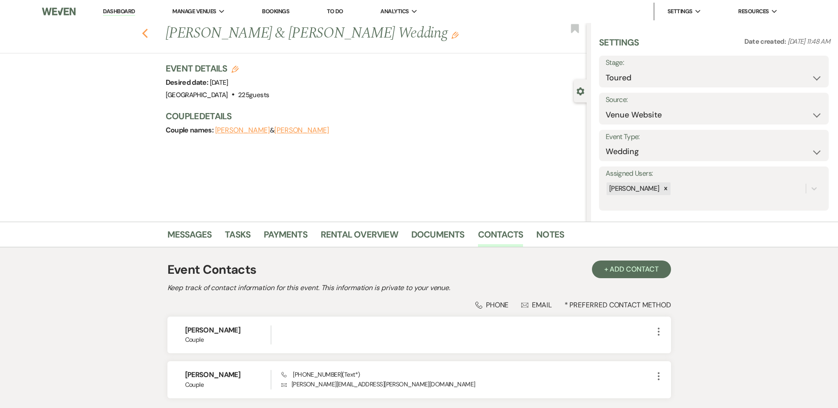
click at [148, 33] on icon "Previous" at bounding box center [145, 33] width 7 height 11
select select "5"
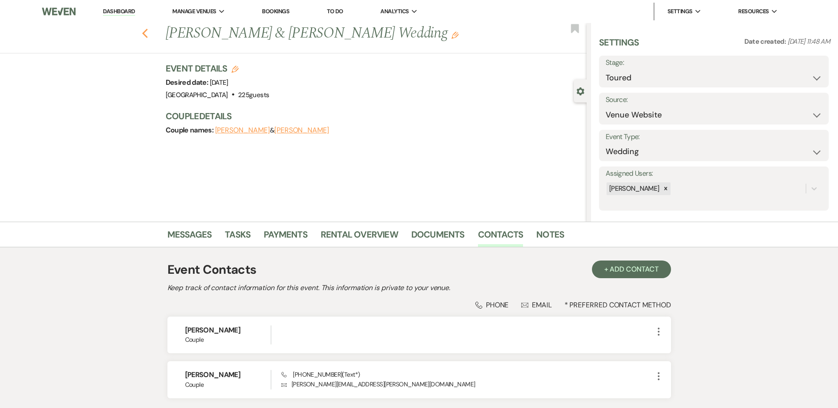
select select "5"
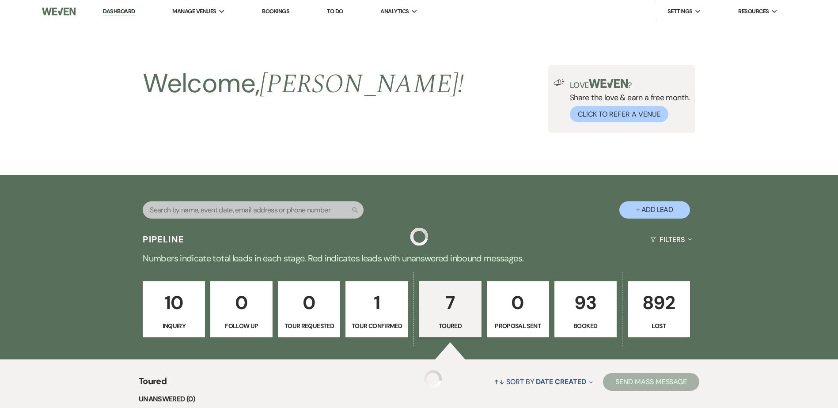
scroll to position [292, 0]
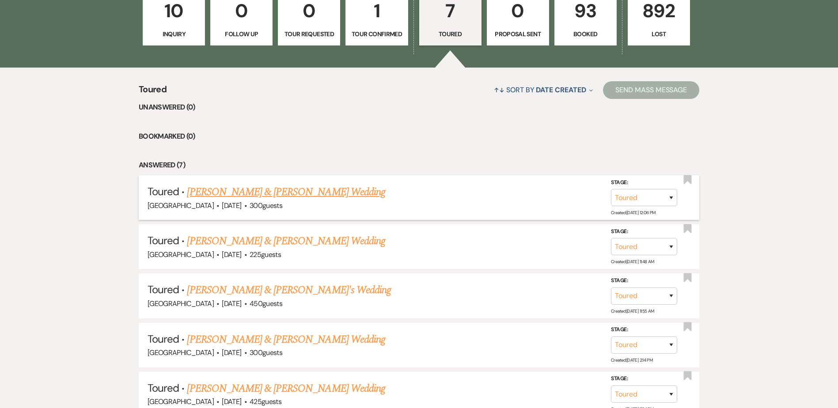
click at [250, 190] on link "[PERSON_NAME] & [PERSON_NAME] Wedding" at bounding box center [286, 192] width 198 height 16
select select "5"
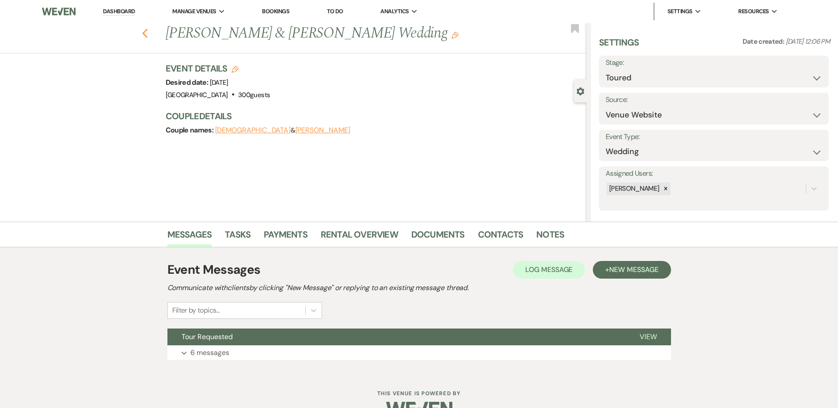
click at [148, 30] on icon "Previous" at bounding box center [145, 33] width 7 height 11
select select "5"
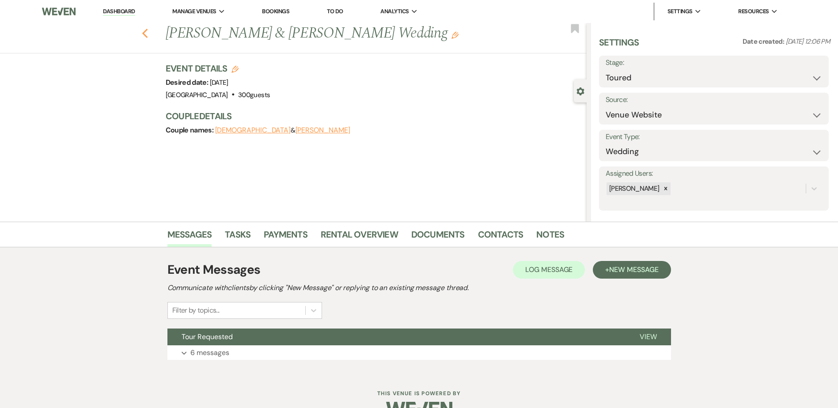
select select "5"
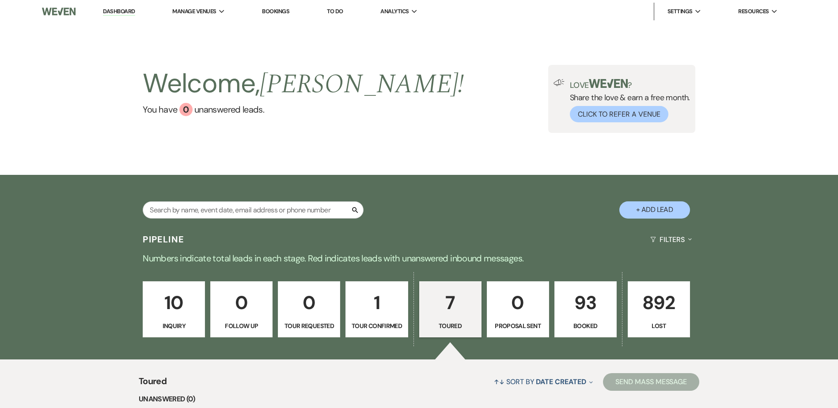
click at [376, 305] on p "1" at bounding box center [376, 303] width 51 height 30
select select "4"
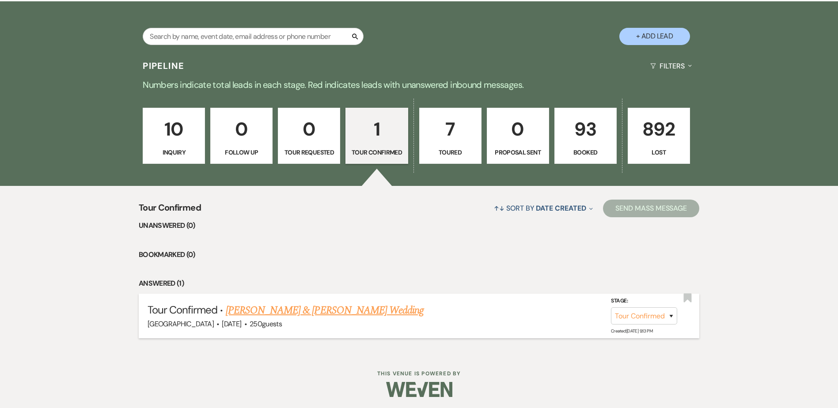
scroll to position [176, 0]
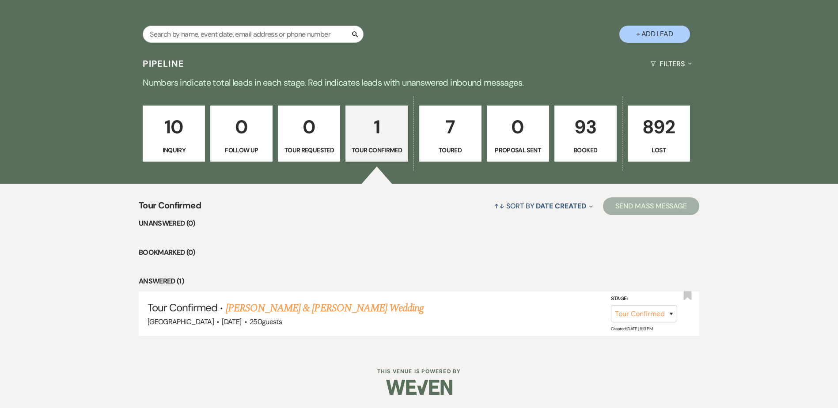
click at [169, 140] on p "10" at bounding box center [173, 127] width 51 height 30
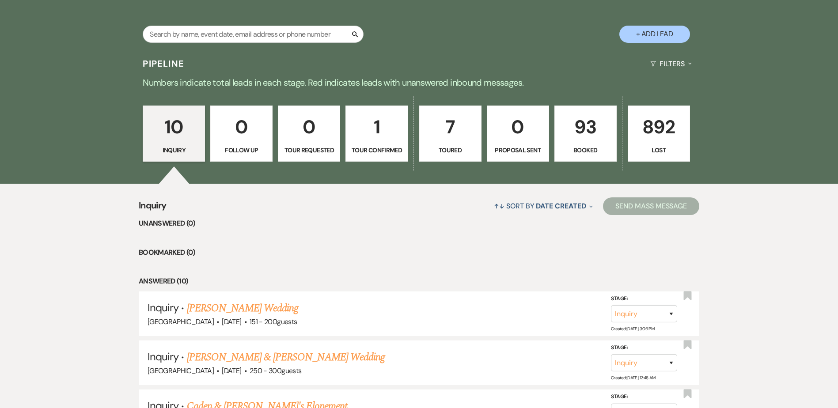
click at [436, 136] on p "7" at bounding box center [450, 127] width 51 height 30
select select "5"
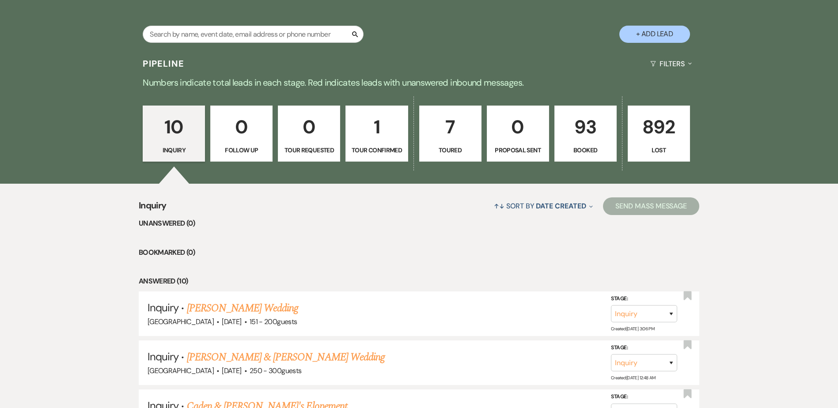
select select "5"
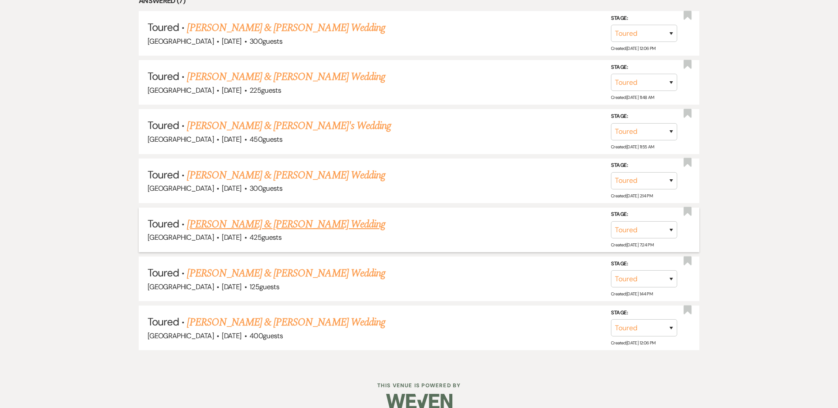
scroll to position [471, 0]
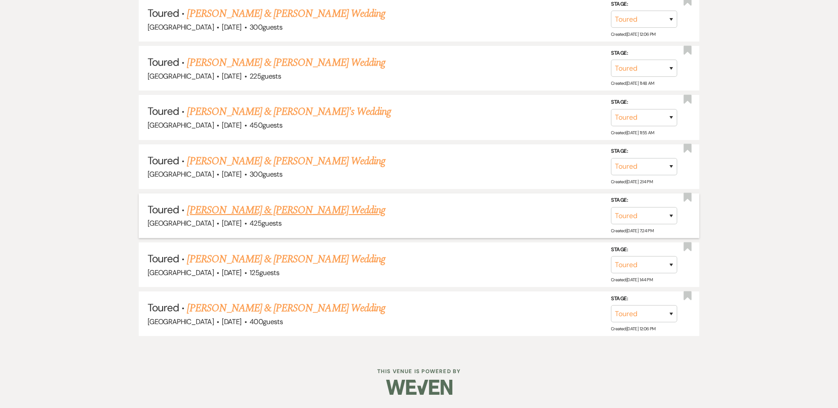
click at [257, 209] on link "[PERSON_NAME] & [PERSON_NAME] Wedding" at bounding box center [286, 210] width 198 height 16
select select "5"
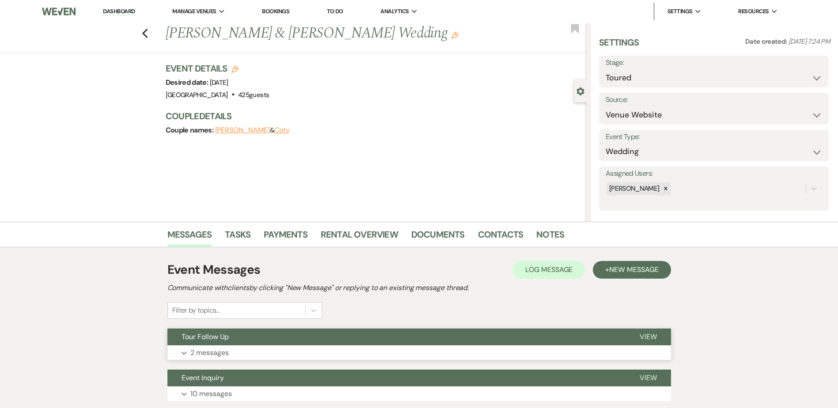
click at [256, 336] on button "Tour Follow Up" at bounding box center [396, 337] width 458 height 17
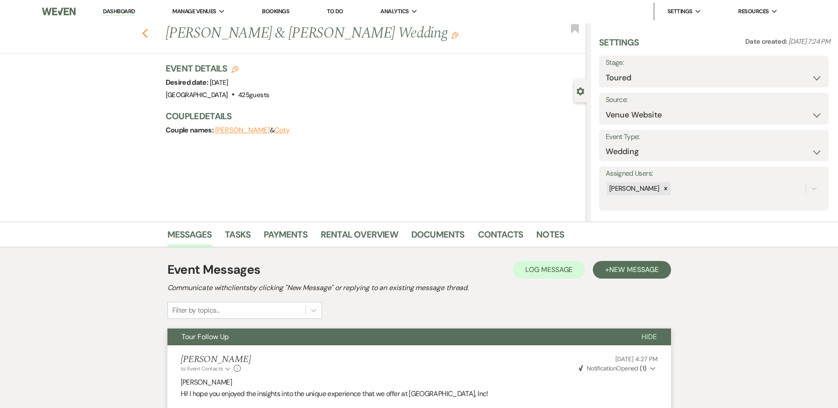
click at [147, 35] on use "button" at bounding box center [145, 34] width 6 height 10
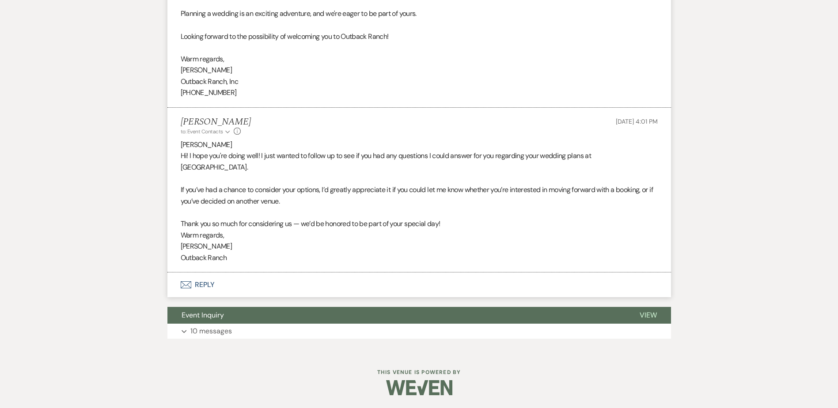
select select "5"
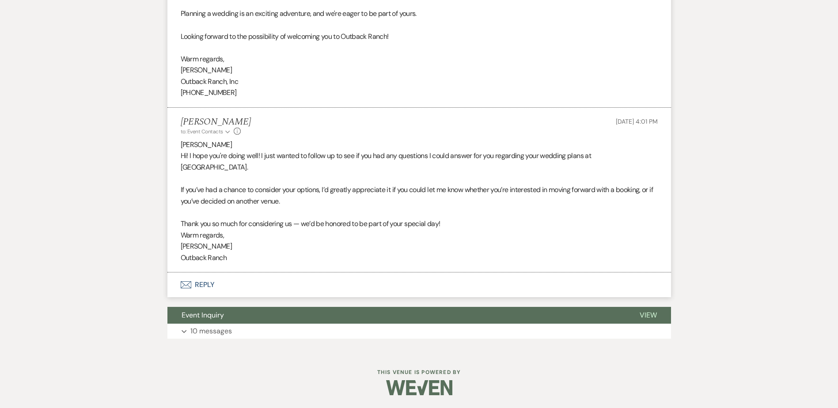
select select "5"
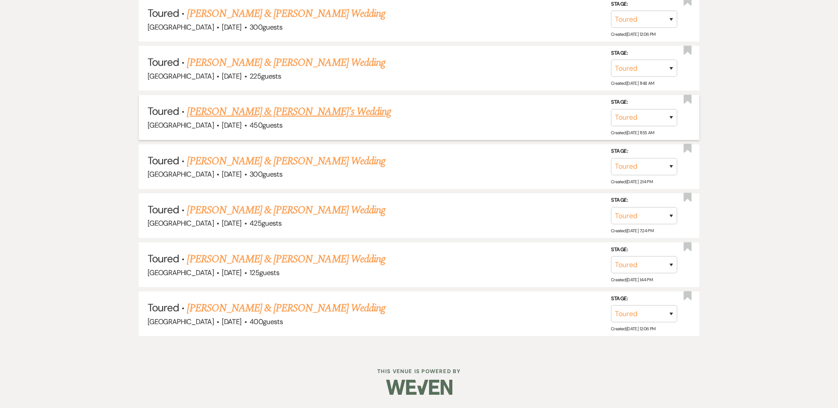
click at [215, 112] on link "[PERSON_NAME] & [PERSON_NAME]'s Wedding" at bounding box center [289, 112] width 204 height 16
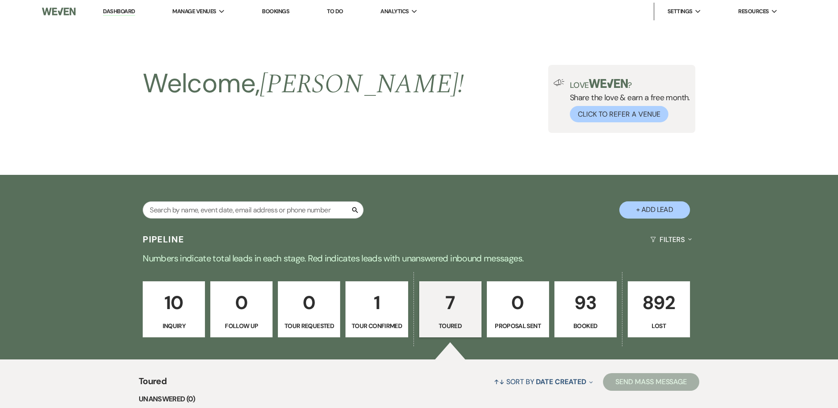
select select "5"
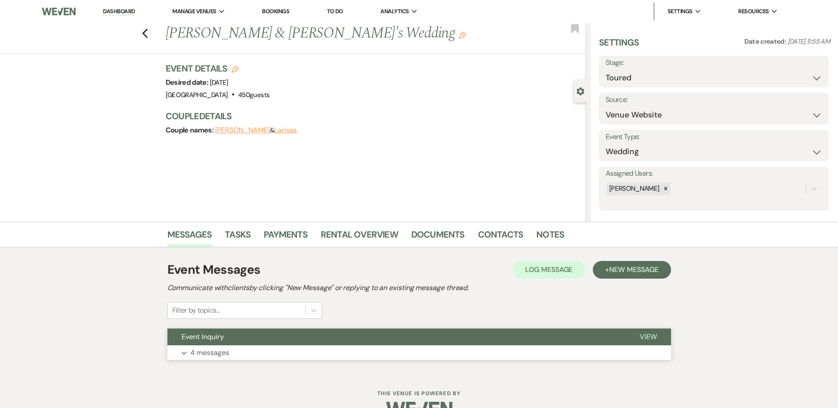
click at [262, 336] on button "Event Inquiry" at bounding box center [396, 337] width 458 height 17
